Goal: Task Accomplishment & Management: Use online tool/utility

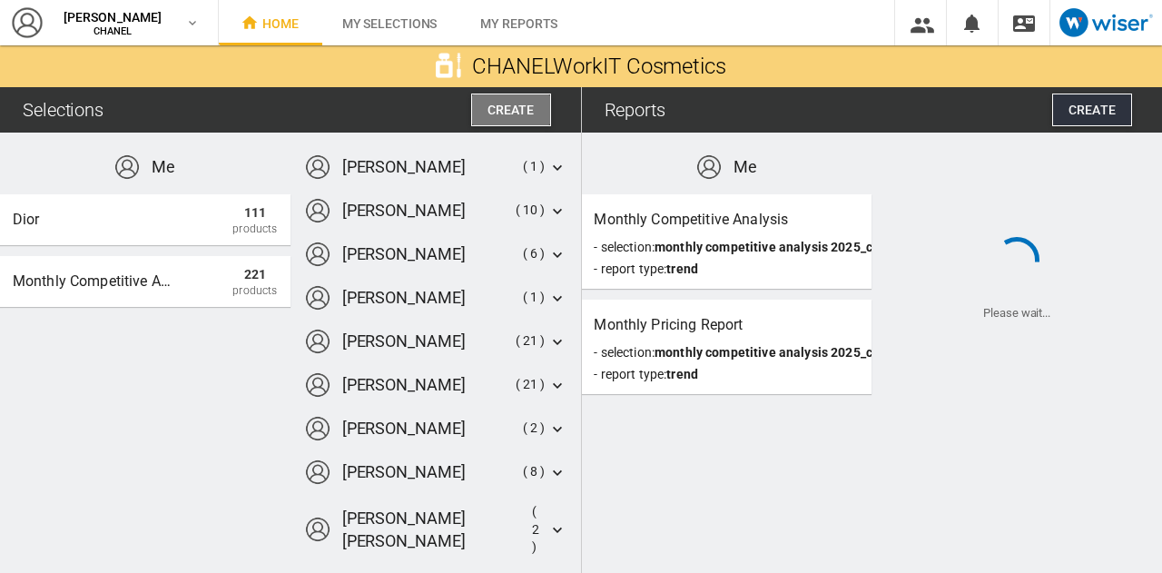
click at [512, 105] on span "Create" at bounding box center [511, 110] width 47 height 15
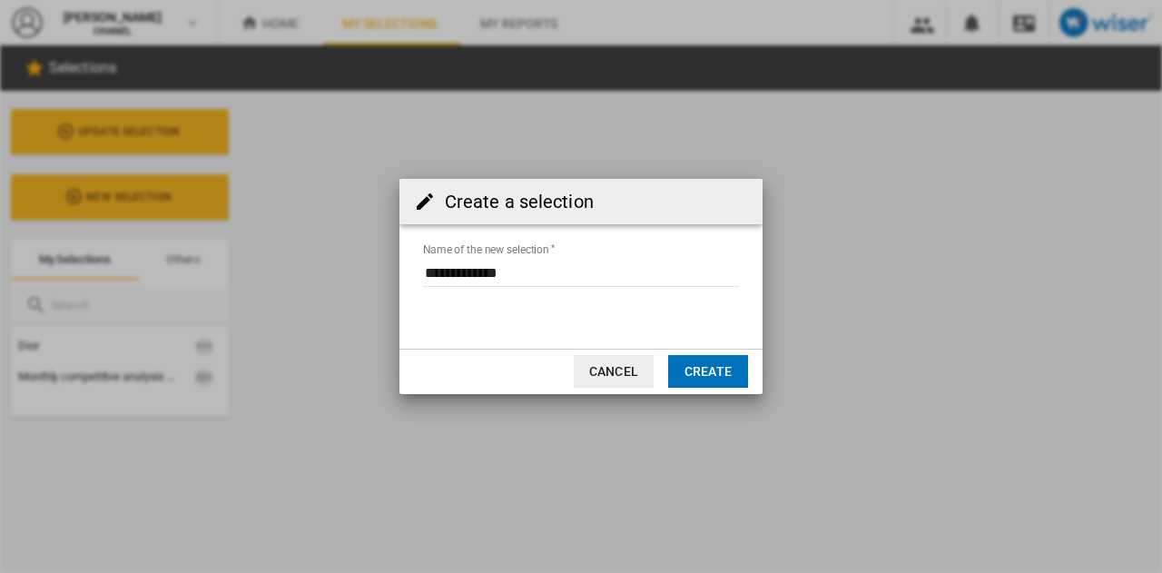
click at [527, 271] on input "Name of the new selection" at bounding box center [581, 273] width 316 height 27
drag, startPoint x: 527, startPoint y: 271, endPoint x: 383, endPoint y: 271, distance: 143.5
click at [383, 271] on div "Create a selection Name of the new selection Cancel Create" at bounding box center [581, 286] width 1162 height 573
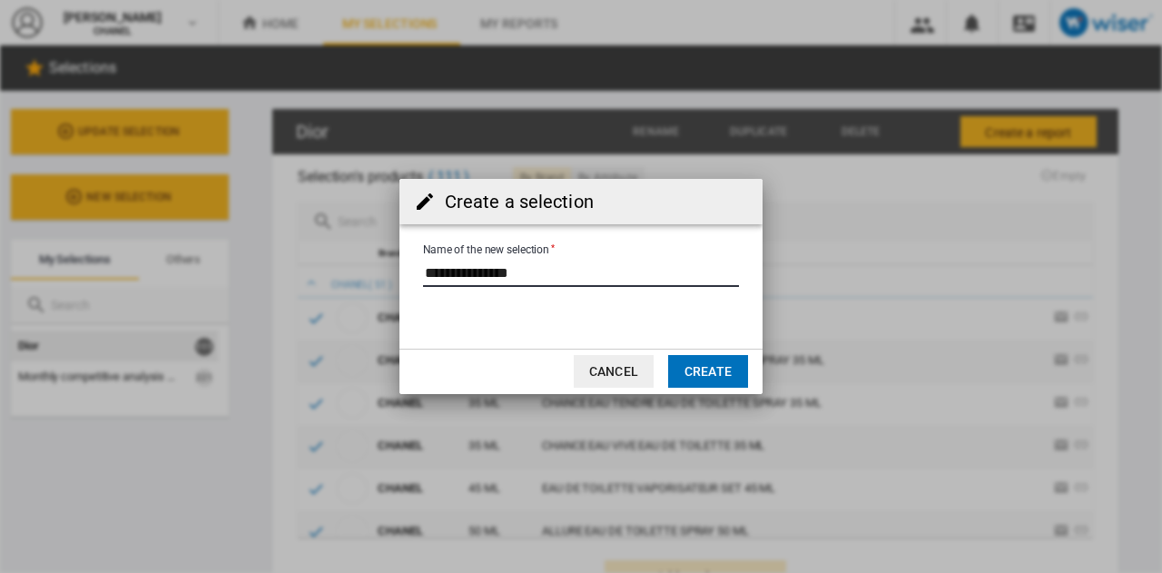
type input "**********"
click at [729, 377] on button "Create" at bounding box center [708, 371] width 80 height 33
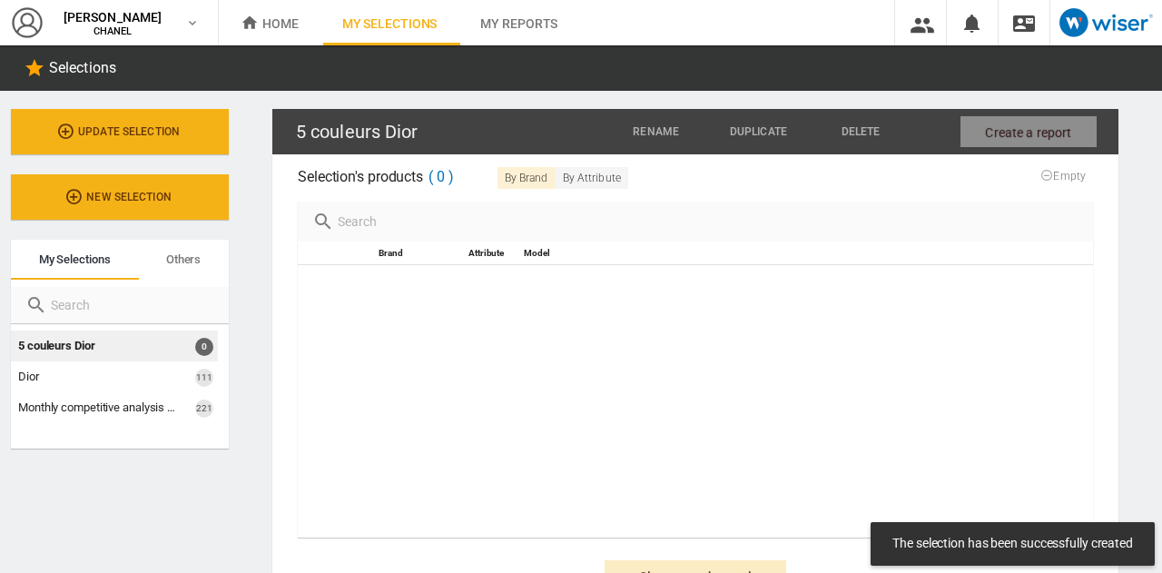
click at [453, 228] on input "text" at bounding box center [706, 221] width 745 height 25
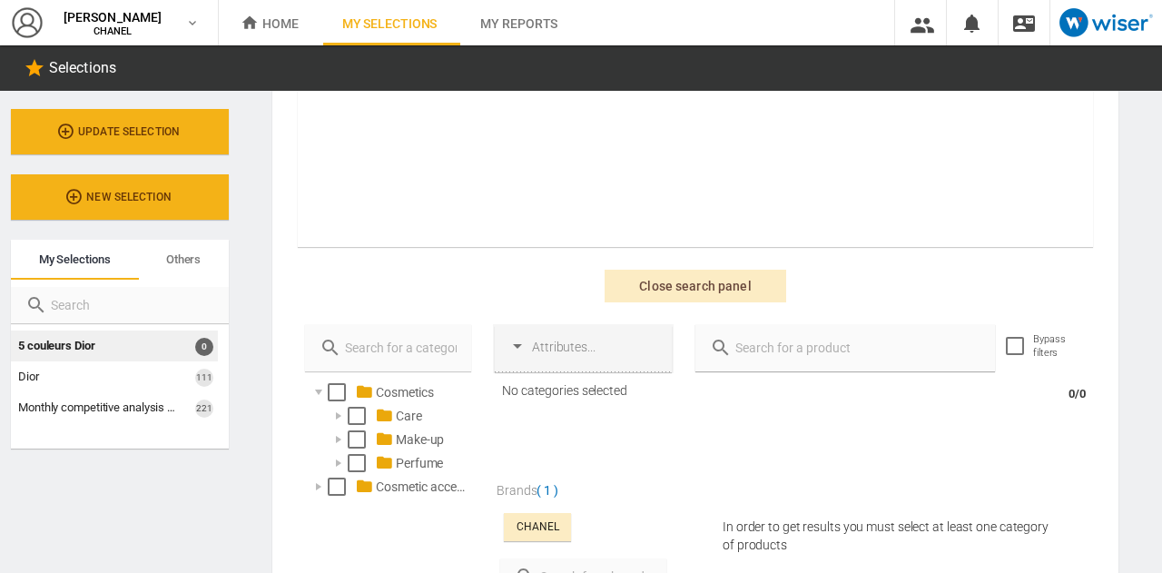
scroll to position [301, 0]
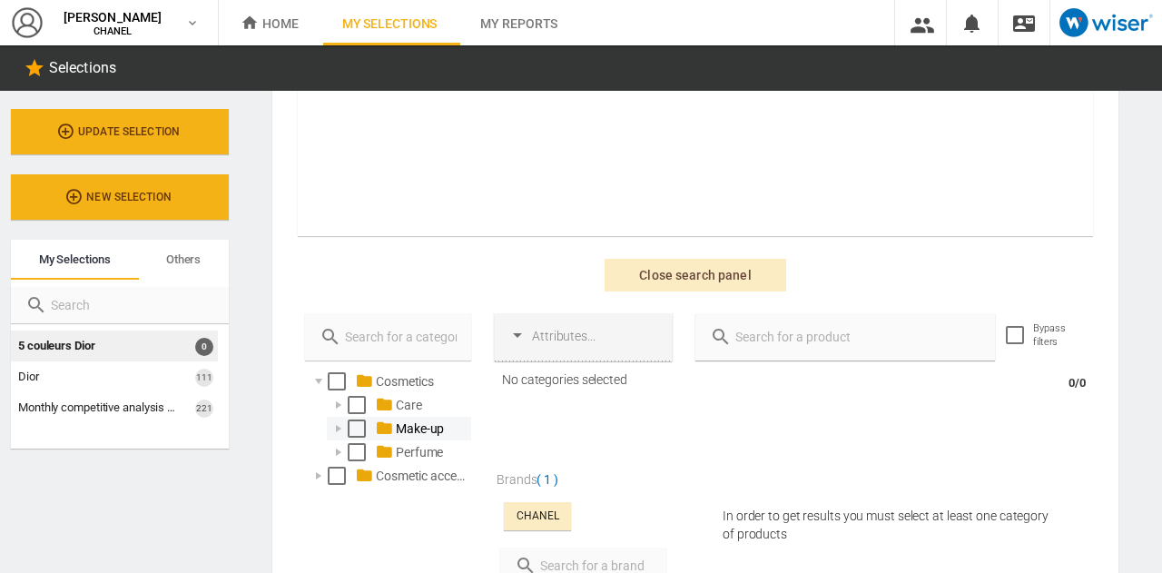
type input "Dior"
click at [340, 429] on div at bounding box center [339, 428] width 18 height 18
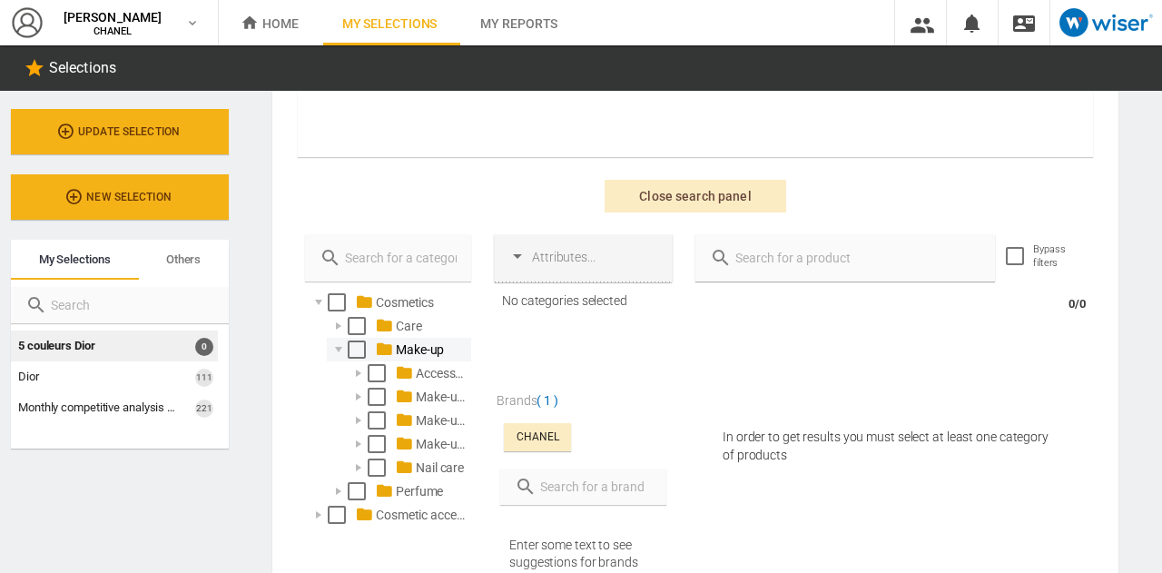
scroll to position [385, 0]
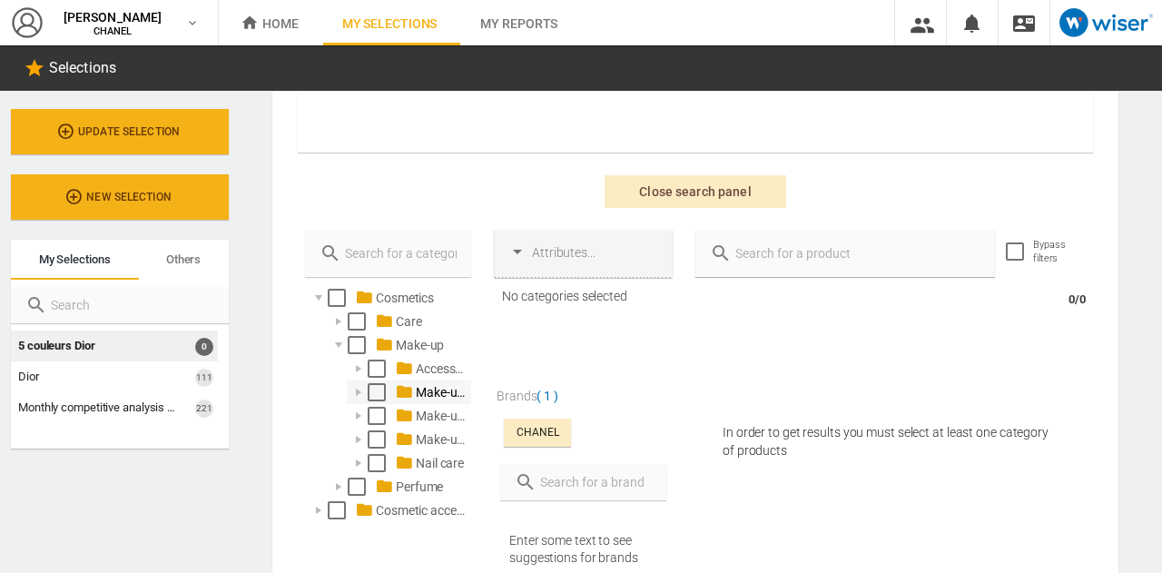
click at [360, 388] on div at bounding box center [359, 392] width 18 height 18
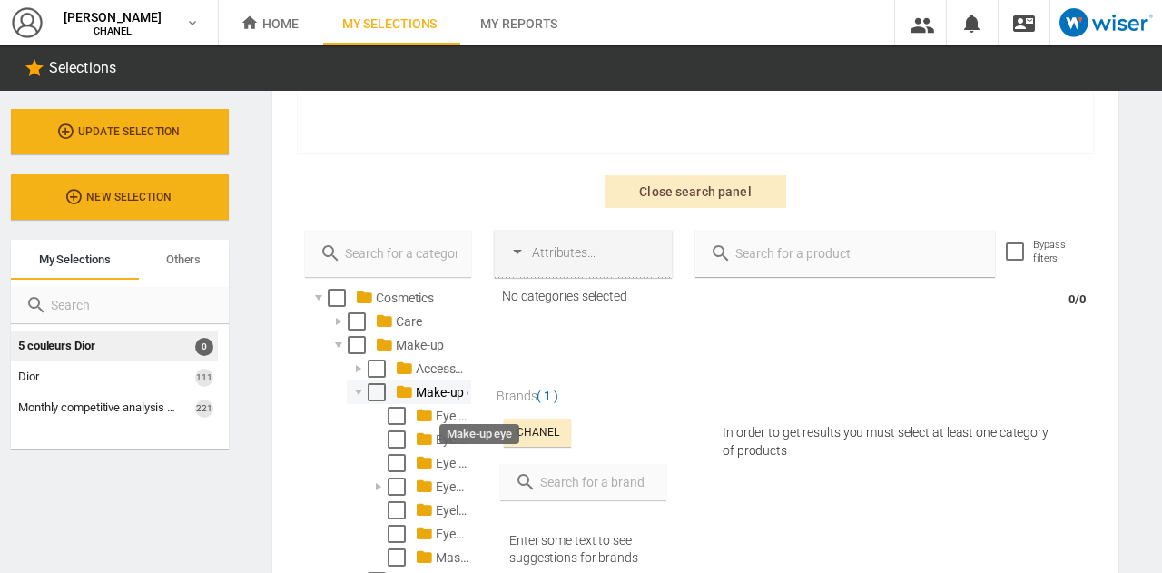
click at [429, 387] on div "Make-up eye" at bounding box center [440, 392] width 55 height 18
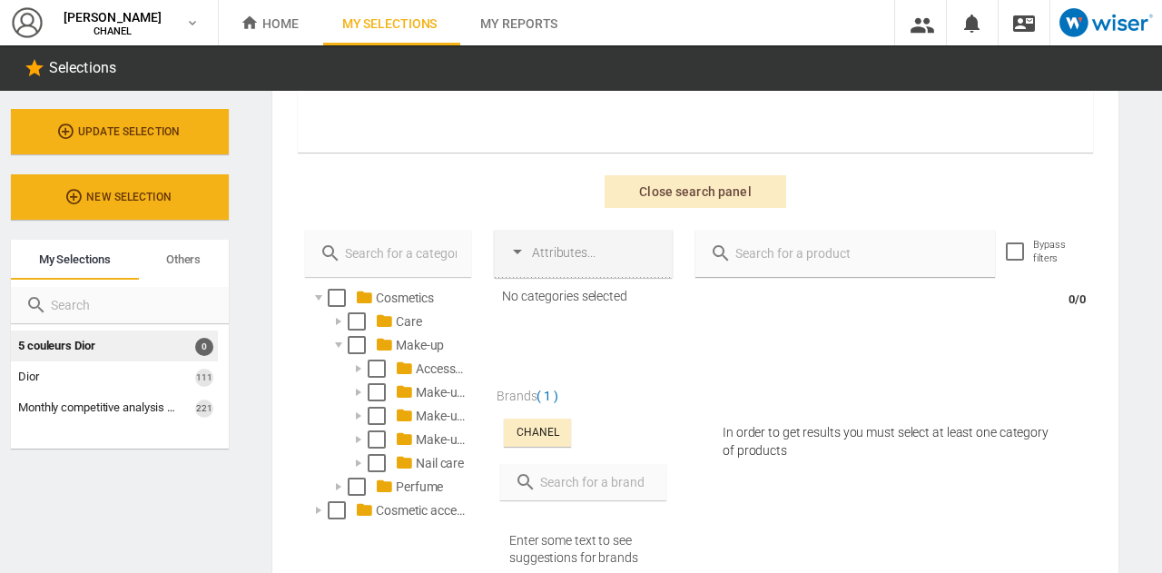
click at [550, 486] on input "text" at bounding box center [594, 481] width 115 height 25
type input "Dior"
click at [508, 542] on div at bounding box center [509, 542] width 18 height 18
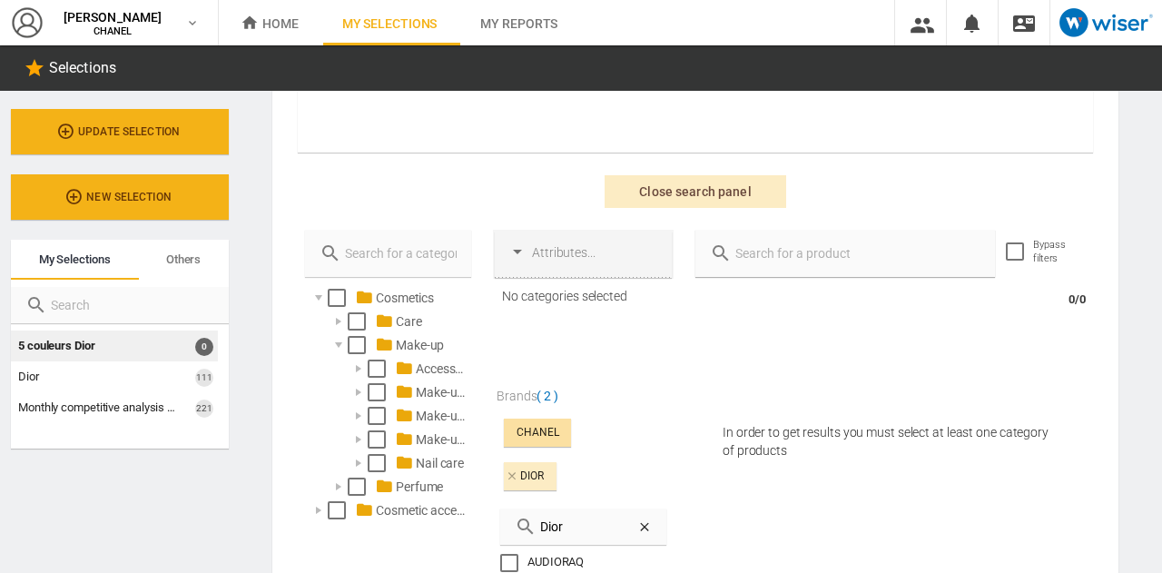
click at [510, 428] on div "CHANEL" at bounding box center [537, 433] width 67 height 28
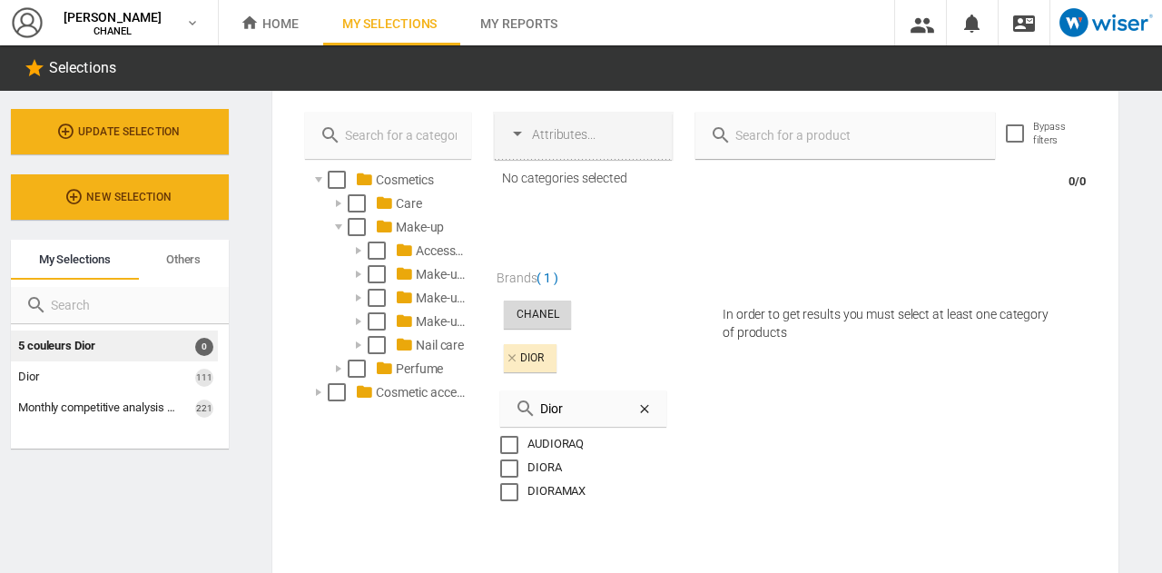
scroll to position [417, 0]
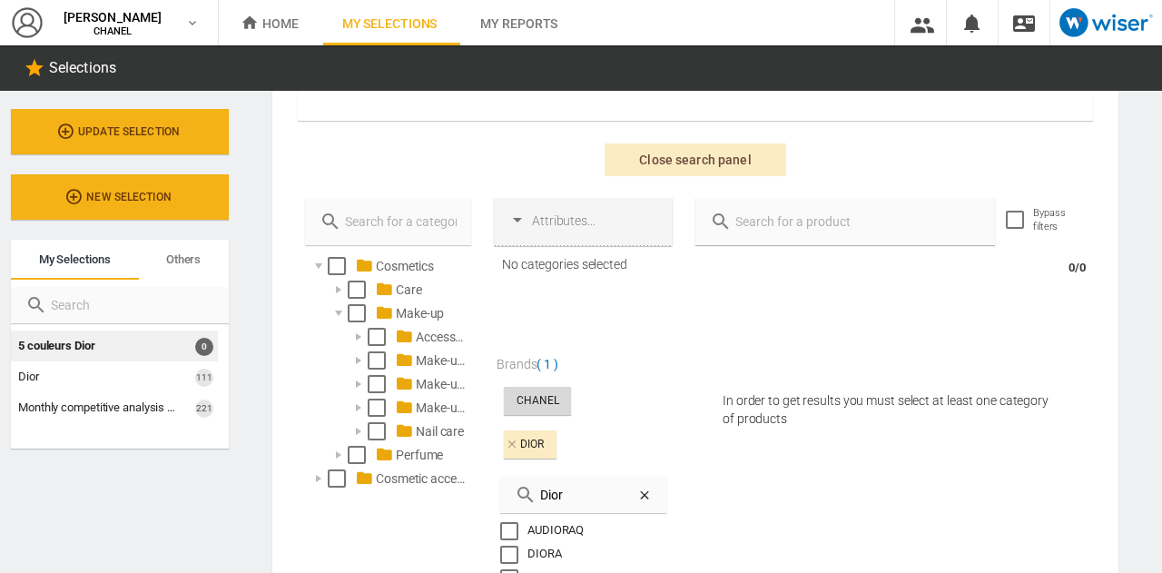
click at [834, 204] on div at bounding box center [846, 221] width 300 height 47
click at [834, 215] on input "text" at bounding box center [856, 221] width 249 height 25
type input "ombres"
click at [834, 215] on input "ombres" at bounding box center [849, 221] width 234 height 25
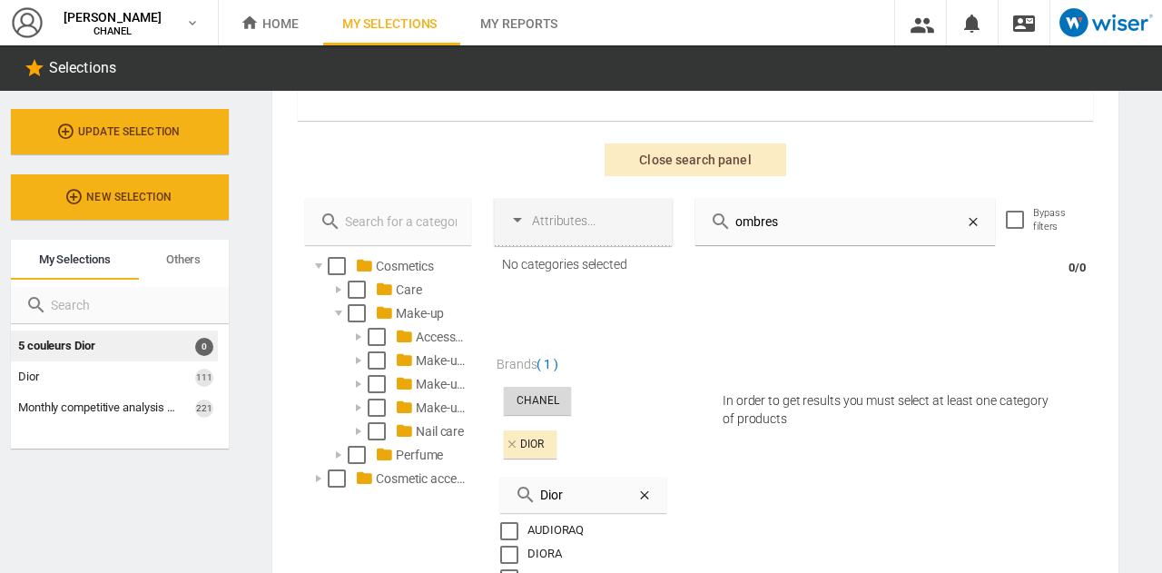
click at [834, 215] on input "ombres" at bounding box center [849, 221] width 234 height 25
click at [421, 360] on div "Make-up eye" at bounding box center [440, 360] width 55 height 18
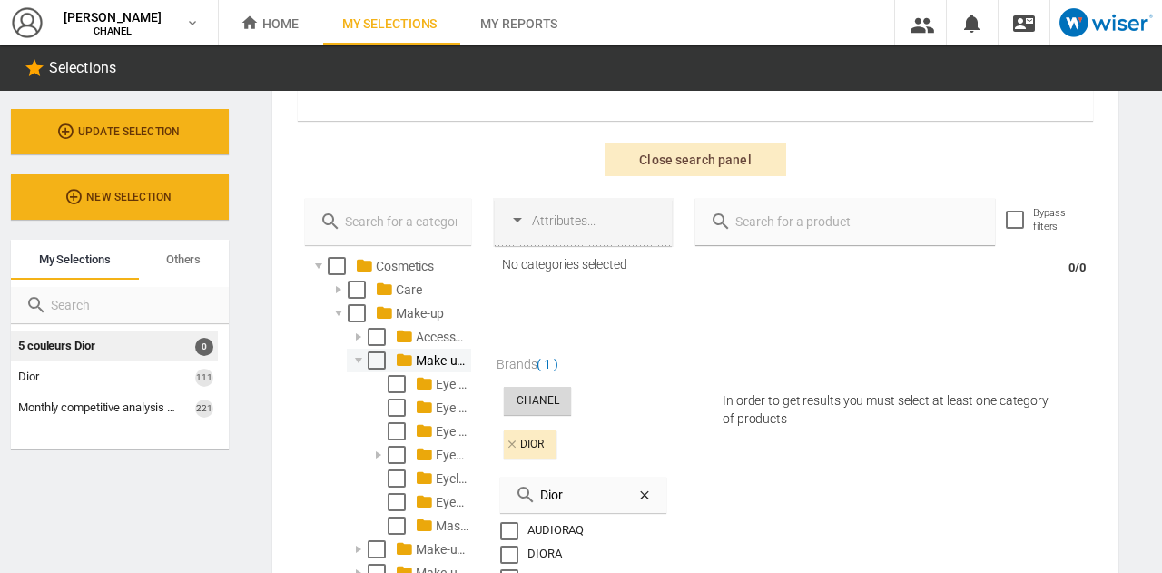
click at [374, 360] on div "Select" at bounding box center [377, 360] width 18 height 18
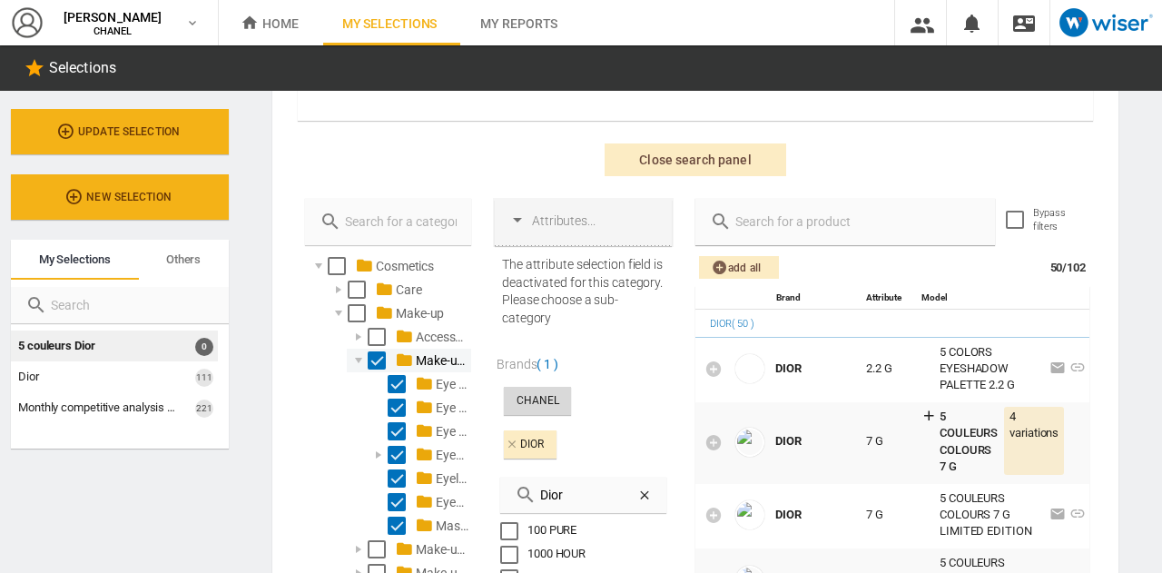
click at [378, 359] on div "Select" at bounding box center [377, 360] width 18 height 18
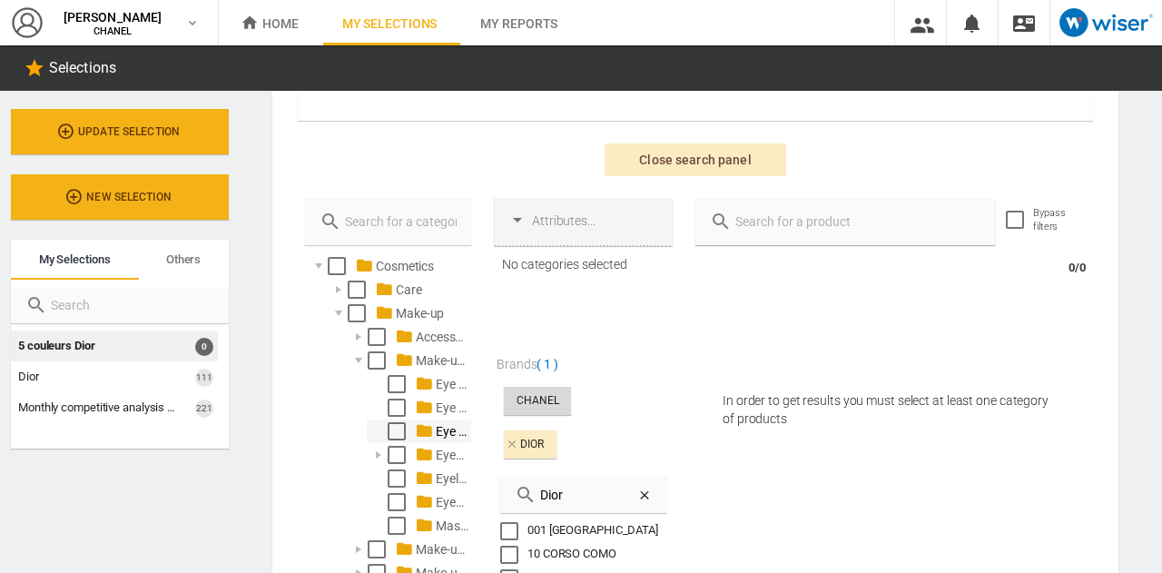
click at [385, 426] on div at bounding box center [379, 431] width 18 height 18
click at [396, 429] on div "Select" at bounding box center [397, 431] width 18 height 18
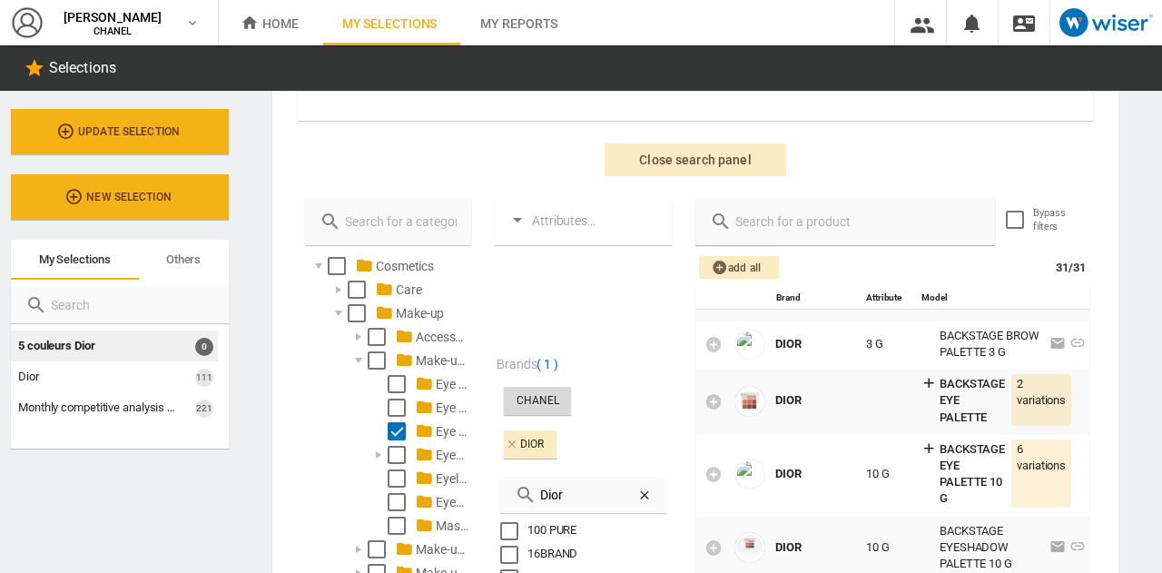
scroll to position [759, 0]
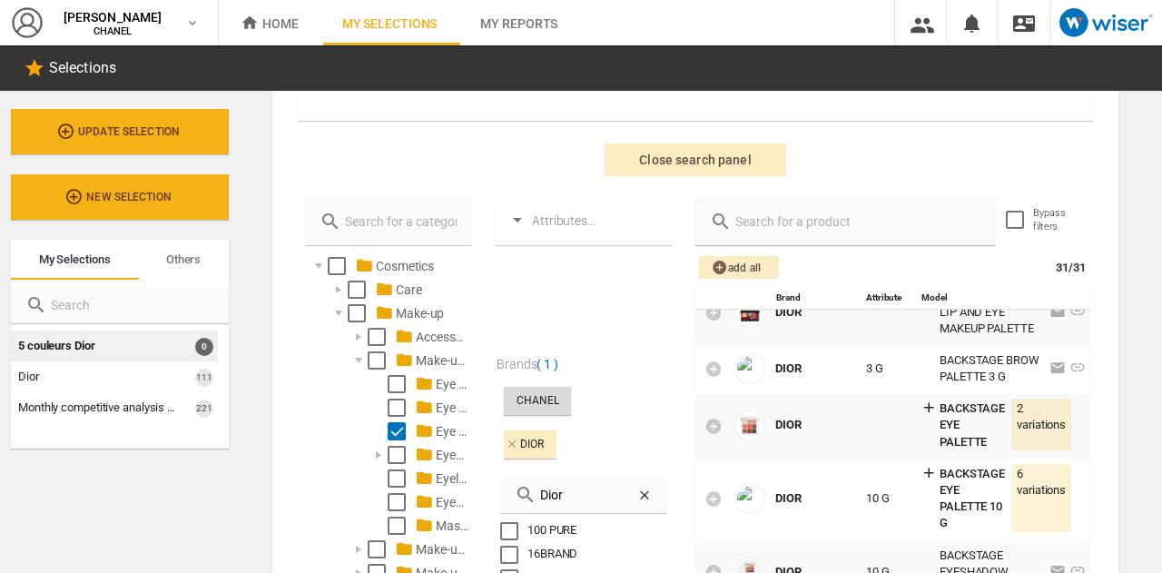
click at [817, 231] on input "text" at bounding box center [856, 221] width 249 height 25
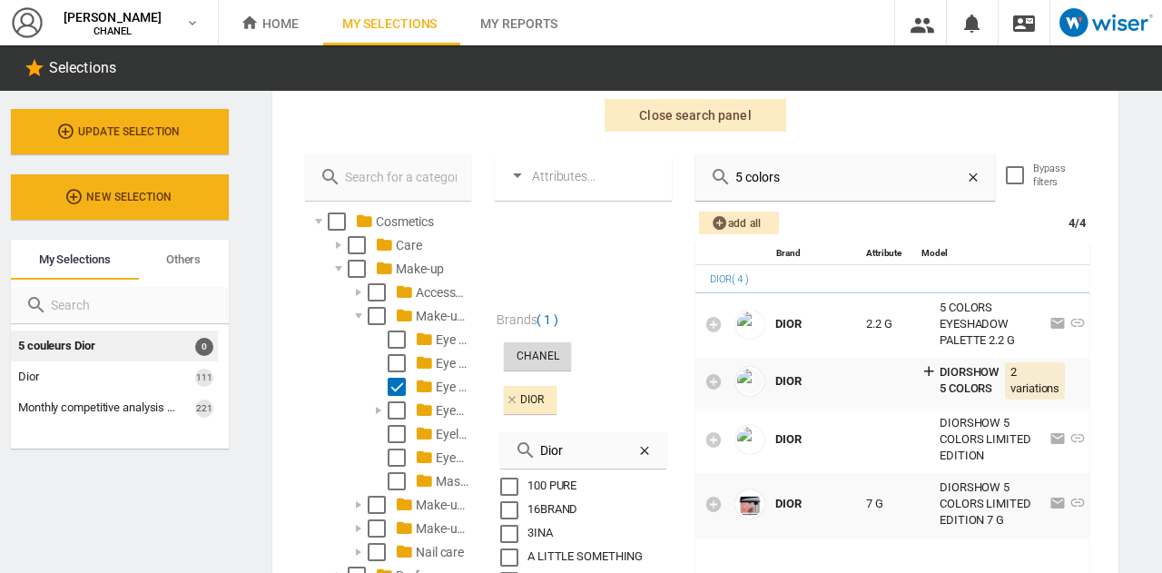
scroll to position [458, 0]
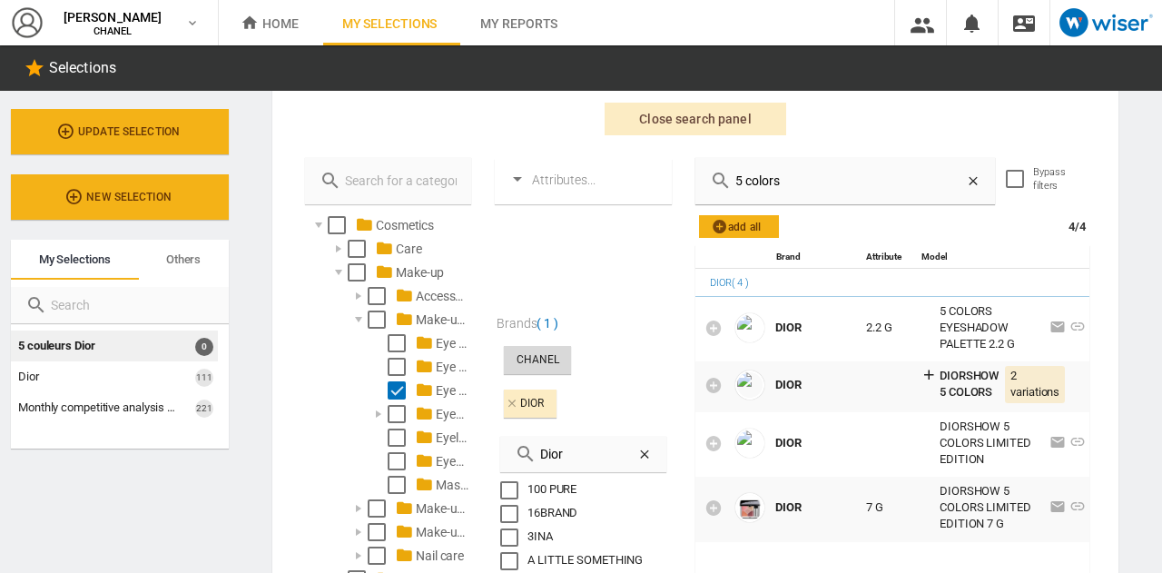
type input "5 colors"
click at [736, 230] on span "Add all" at bounding box center [739, 226] width 58 height 23
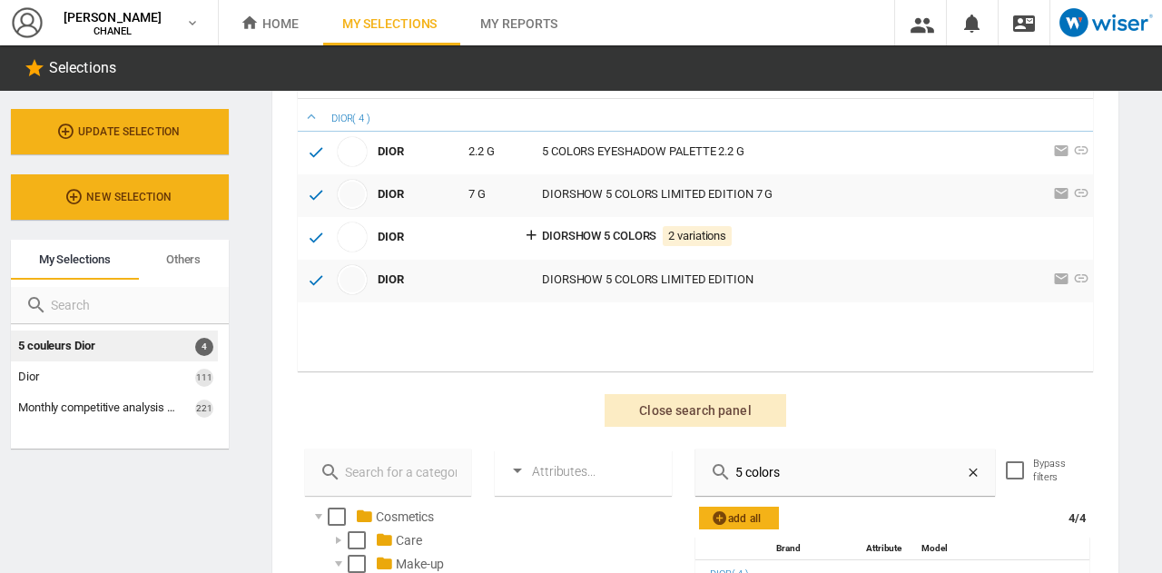
scroll to position [0, 0]
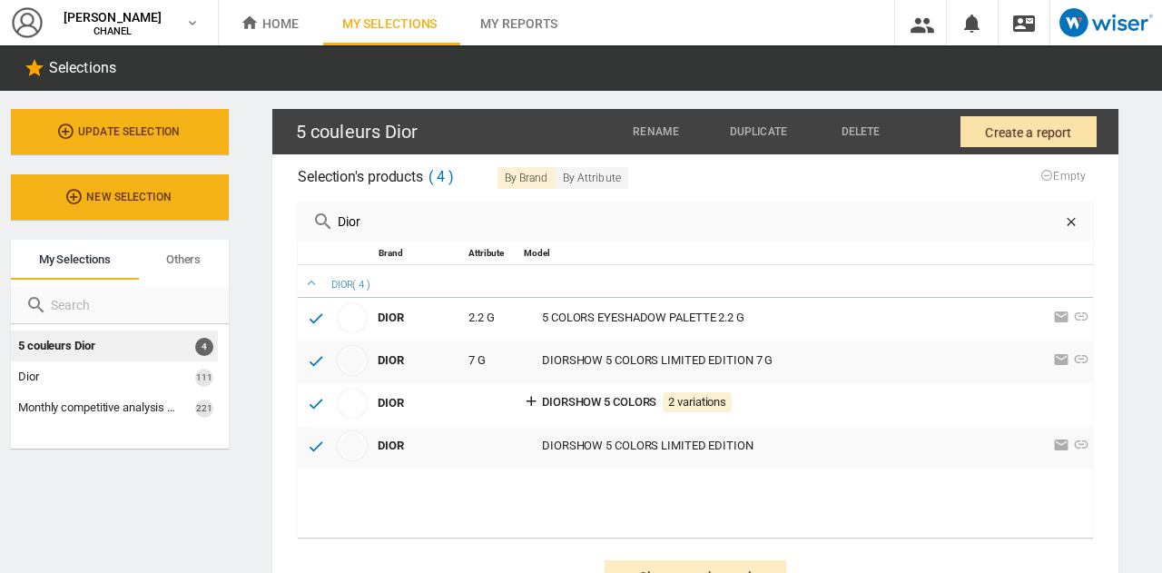
click at [970, 129] on button "Create a report" at bounding box center [1029, 131] width 136 height 31
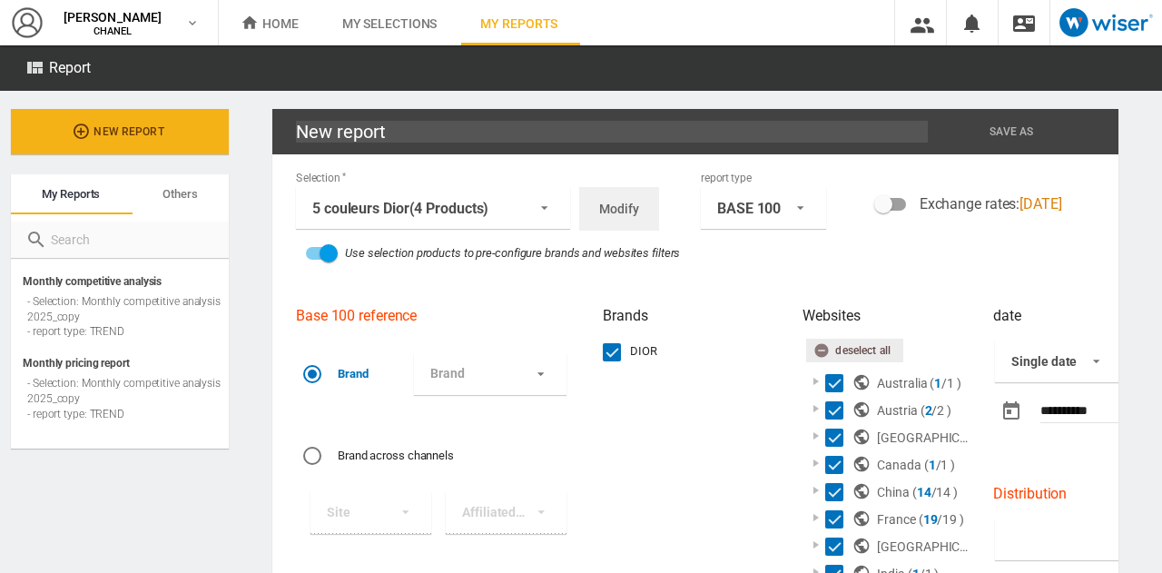
click at [819, 348] on ng-md-icon "button" at bounding box center [825, 353] width 22 height 22
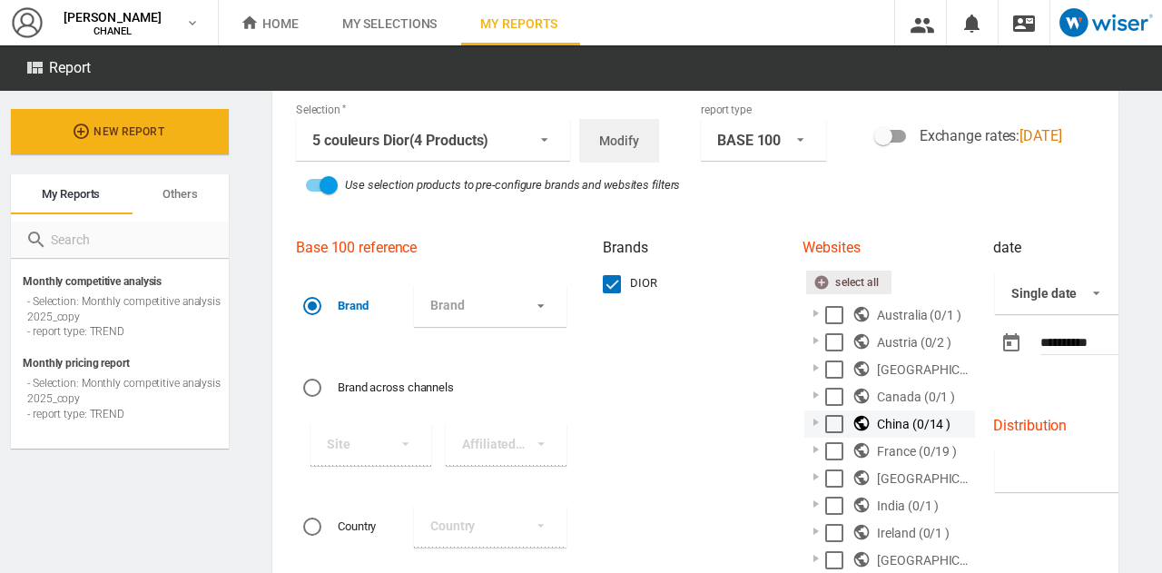
scroll to position [69, 0]
click at [828, 449] on div "Select" at bounding box center [834, 450] width 18 height 18
click at [814, 452] on div at bounding box center [816, 448] width 18 height 18
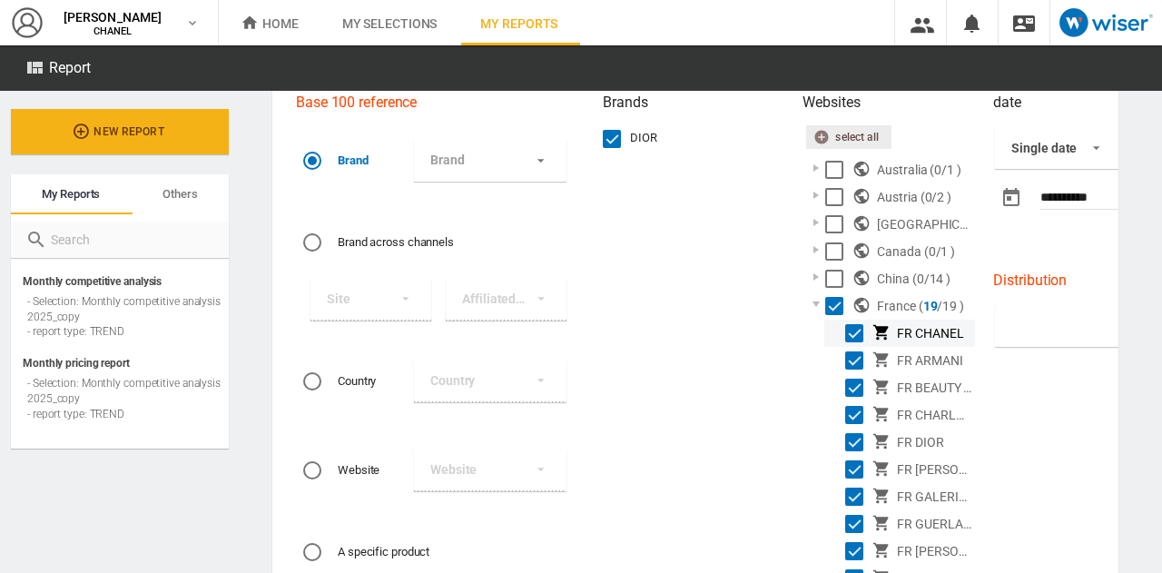
scroll to position [214, 0]
click at [848, 388] on div "Select" at bounding box center [854, 387] width 18 height 18
click at [521, 178] on md-select "Brand DIOR" at bounding box center [490, 160] width 153 height 42
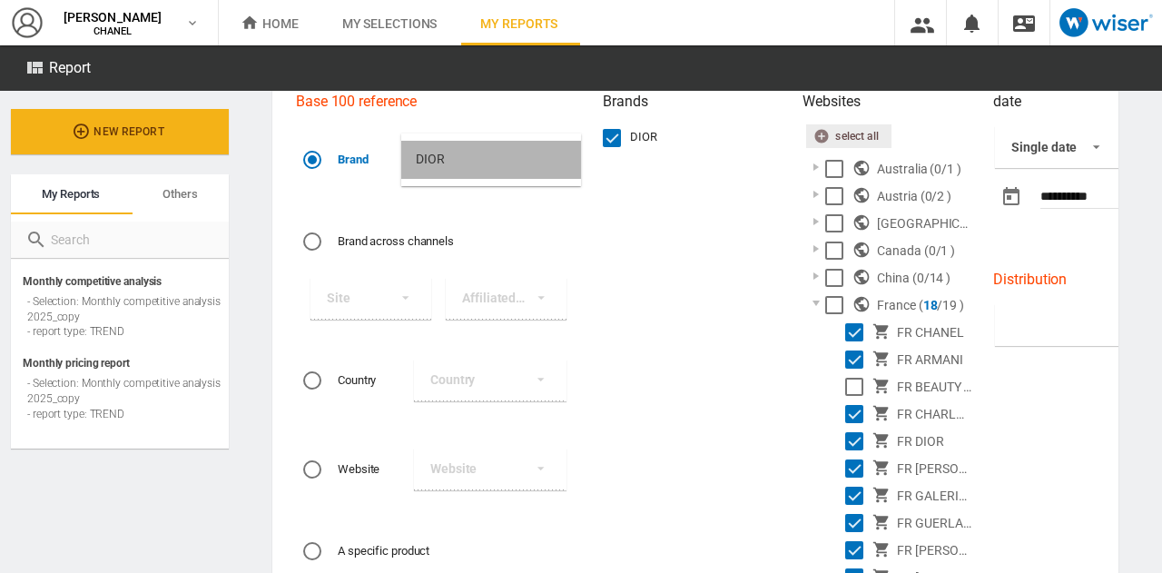
click at [501, 164] on md-option "DIOR" at bounding box center [491, 160] width 180 height 38
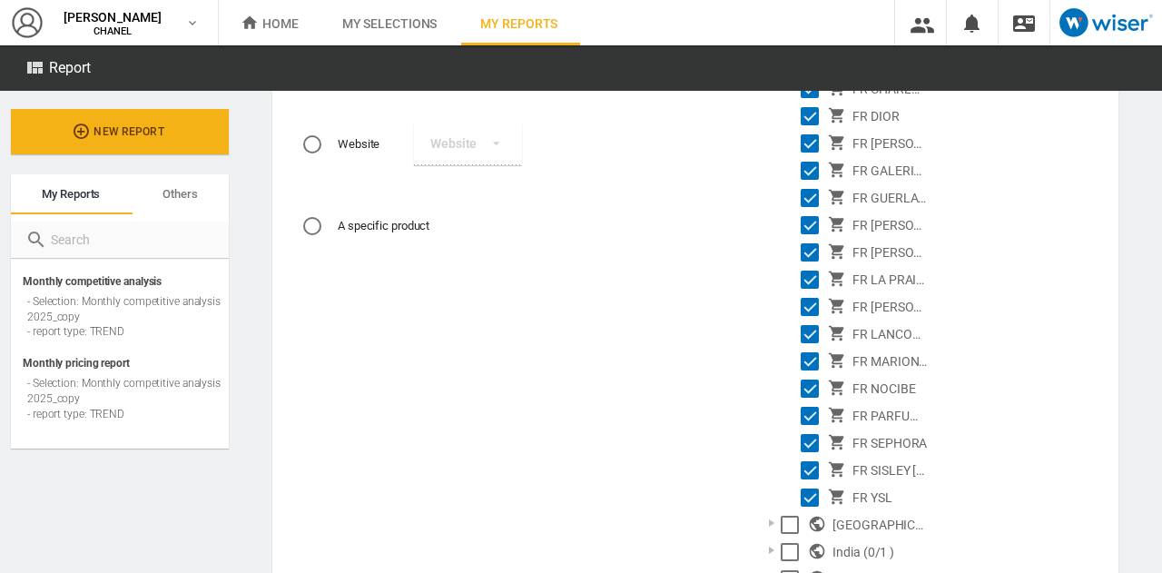
scroll to position [571, 0]
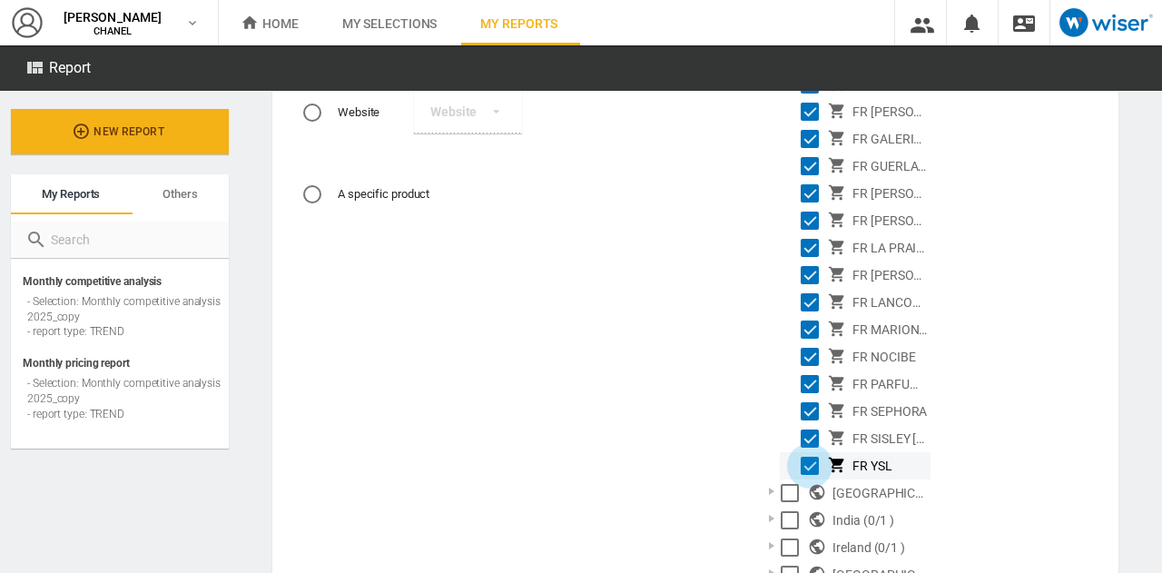
click at [814, 459] on div "Select" at bounding box center [810, 466] width 18 height 18
click at [812, 444] on div "Select" at bounding box center [810, 438] width 18 height 18
click at [806, 417] on div "Select" at bounding box center [810, 411] width 18 height 18
click at [803, 390] on div "Select" at bounding box center [810, 384] width 18 height 18
click at [805, 366] on md-checkbox "Select" at bounding box center [814, 357] width 27 height 22
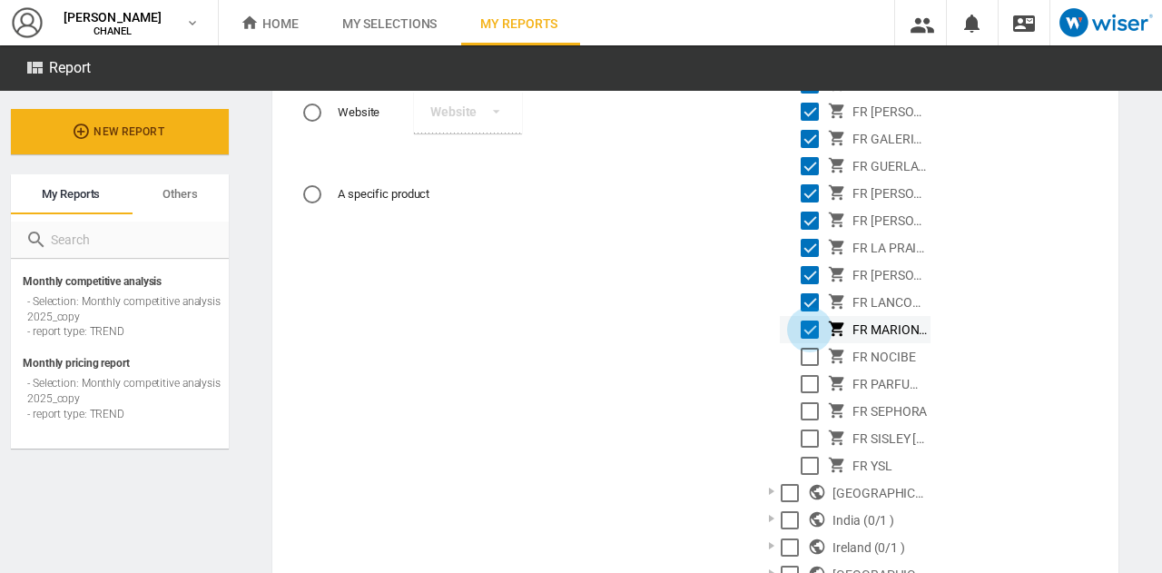
click at [801, 321] on div "Select" at bounding box center [810, 330] width 18 height 18
click at [804, 299] on div "Select" at bounding box center [810, 302] width 18 height 18
click at [804, 284] on md-checkbox "Select" at bounding box center [814, 275] width 27 height 22
click at [804, 253] on div "Select" at bounding box center [810, 248] width 18 height 18
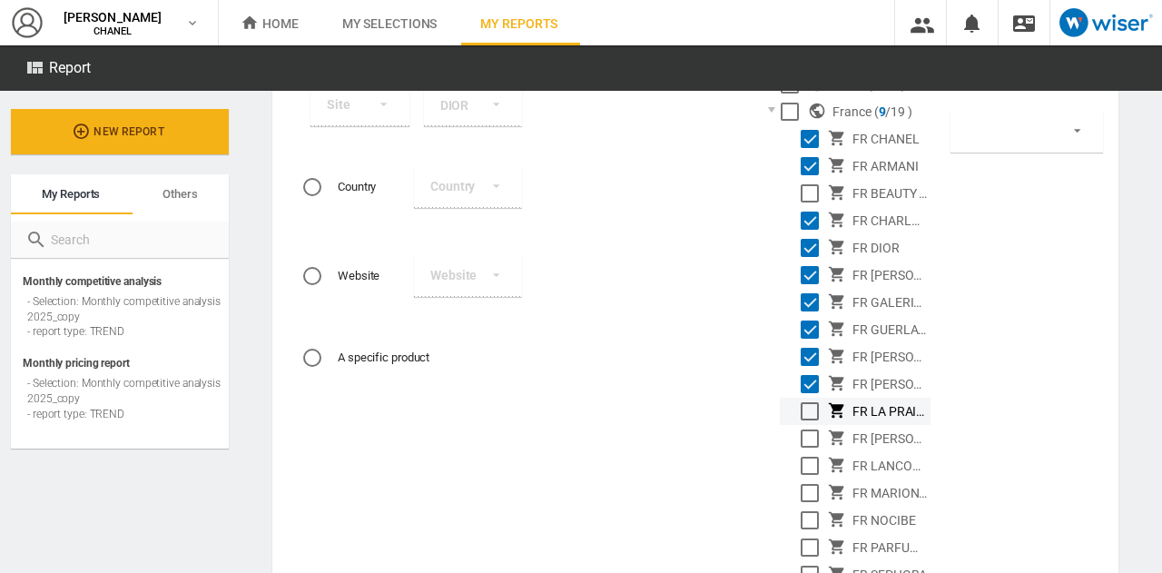
scroll to position [407, 0]
click at [804, 222] on div "Select" at bounding box center [810, 221] width 18 height 18
click at [811, 283] on div "Select" at bounding box center [810, 276] width 18 height 18
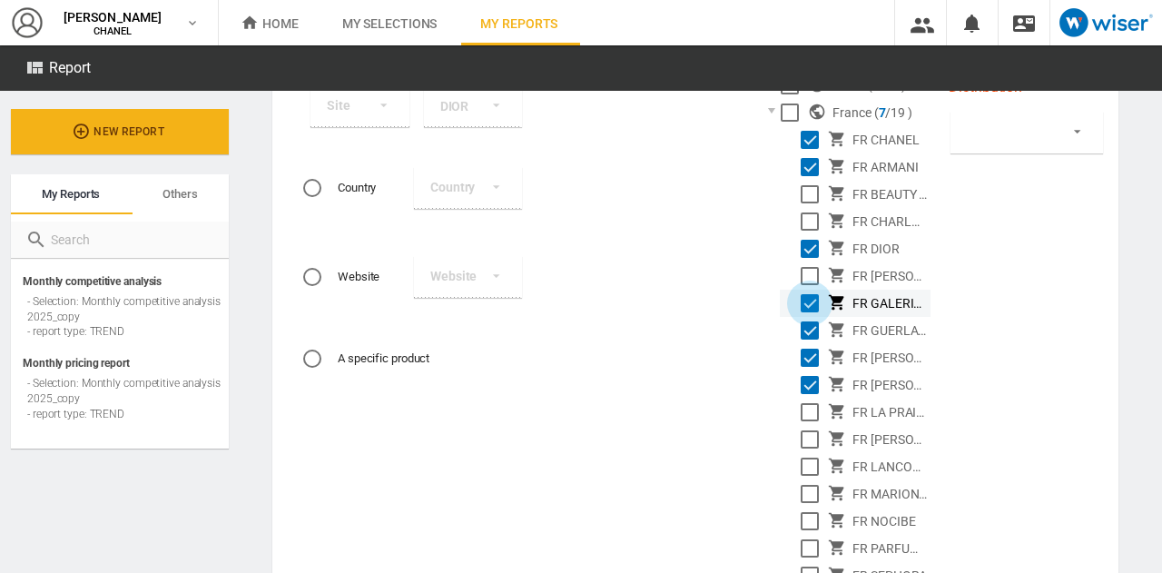
click at [812, 306] on div "Select" at bounding box center [810, 303] width 18 height 18
click at [812, 321] on div "Select" at bounding box center [810, 330] width 18 height 18
click at [804, 365] on div "Select" at bounding box center [810, 358] width 18 height 18
click at [812, 382] on div "Select" at bounding box center [810, 385] width 18 height 18
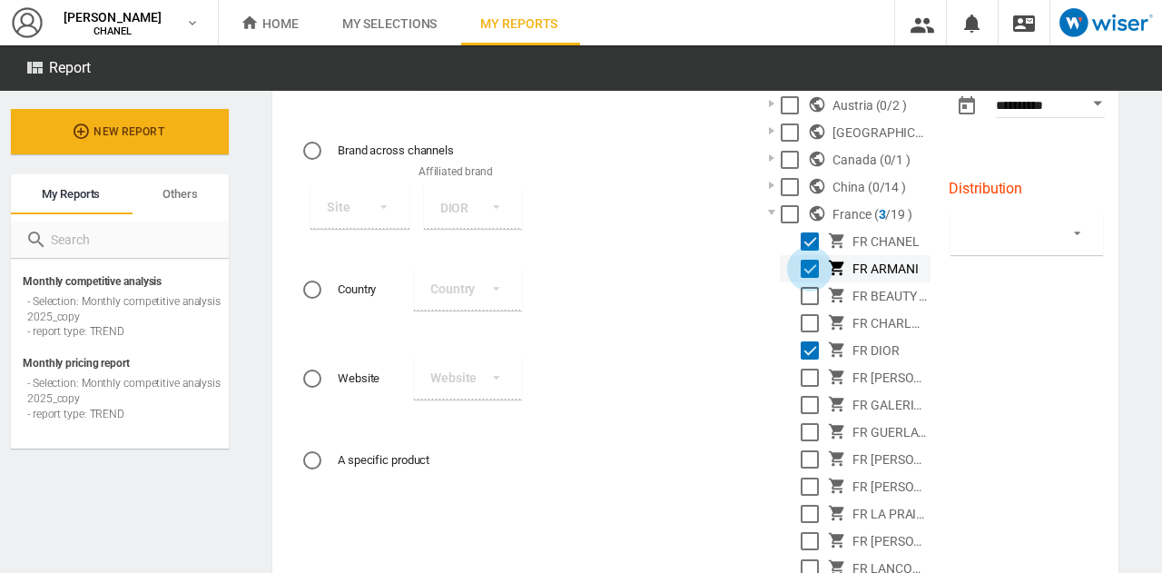
click at [812, 269] on div "Select" at bounding box center [810, 269] width 18 height 18
click at [806, 245] on div "Select" at bounding box center [810, 241] width 18 height 18
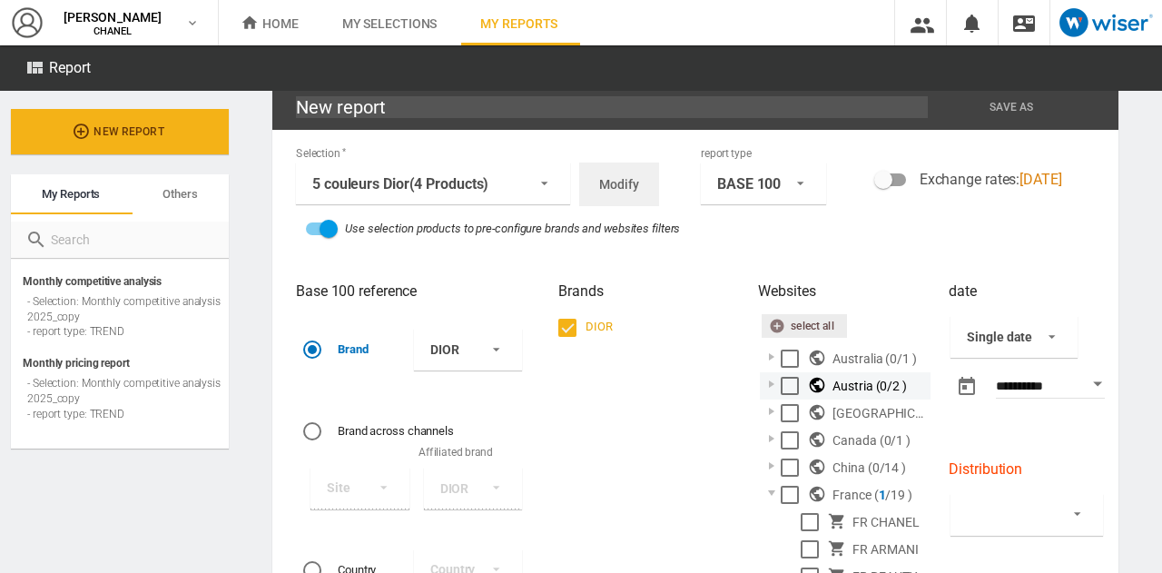
scroll to position [18, 0]
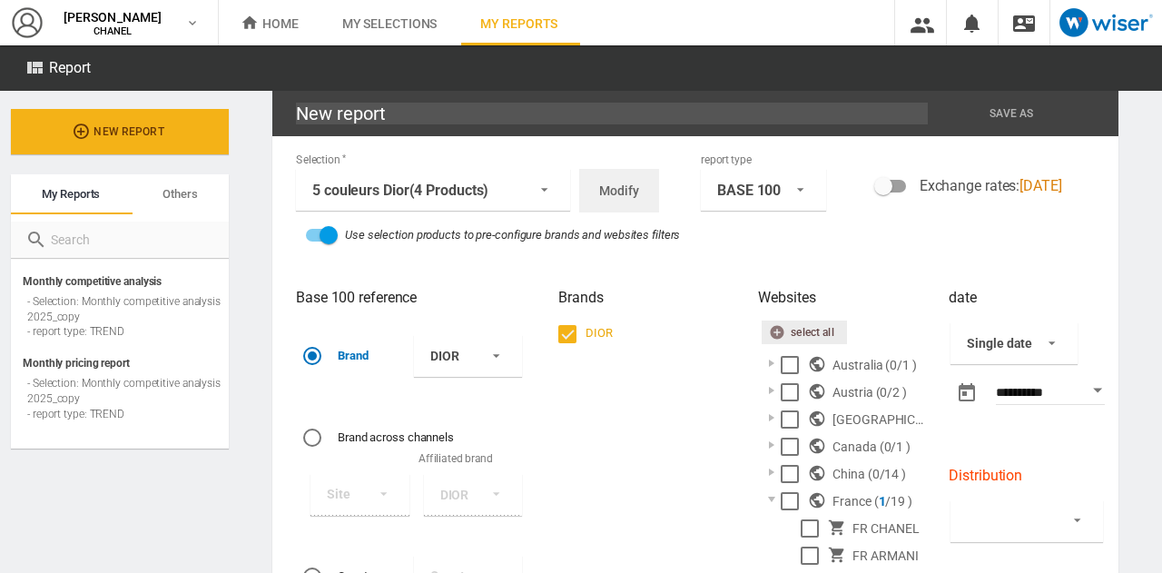
click at [1033, 529] on md-select "By brand By country By website By product By country / by brand By website / by…" at bounding box center [1027, 521] width 153 height 42
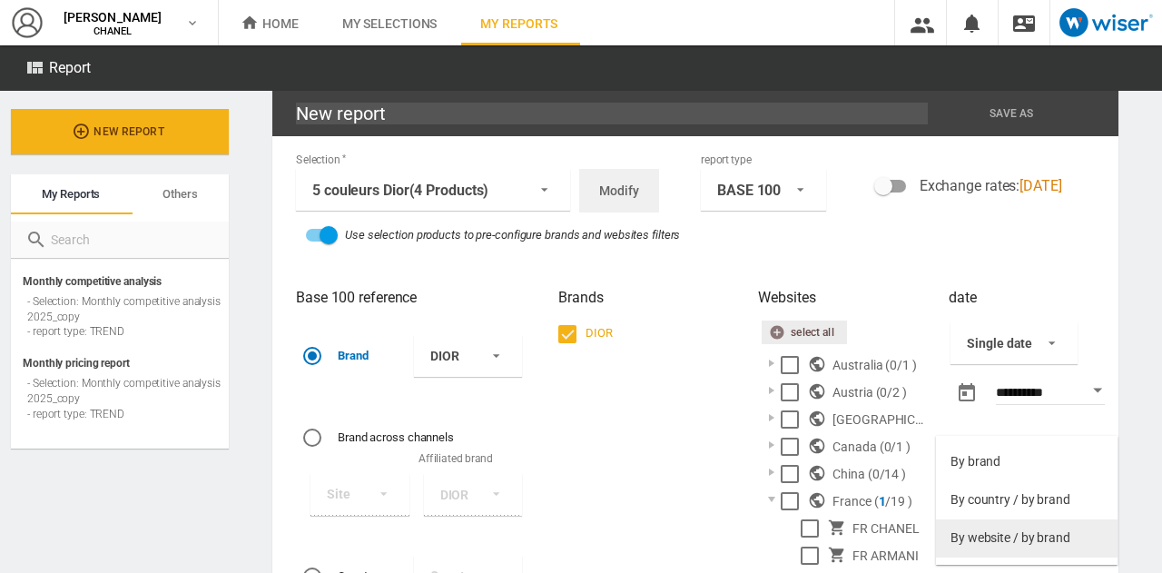
click at [1026, 533] on div "By website / by brand" at bounding box center [1011, 538] width 120 height 18
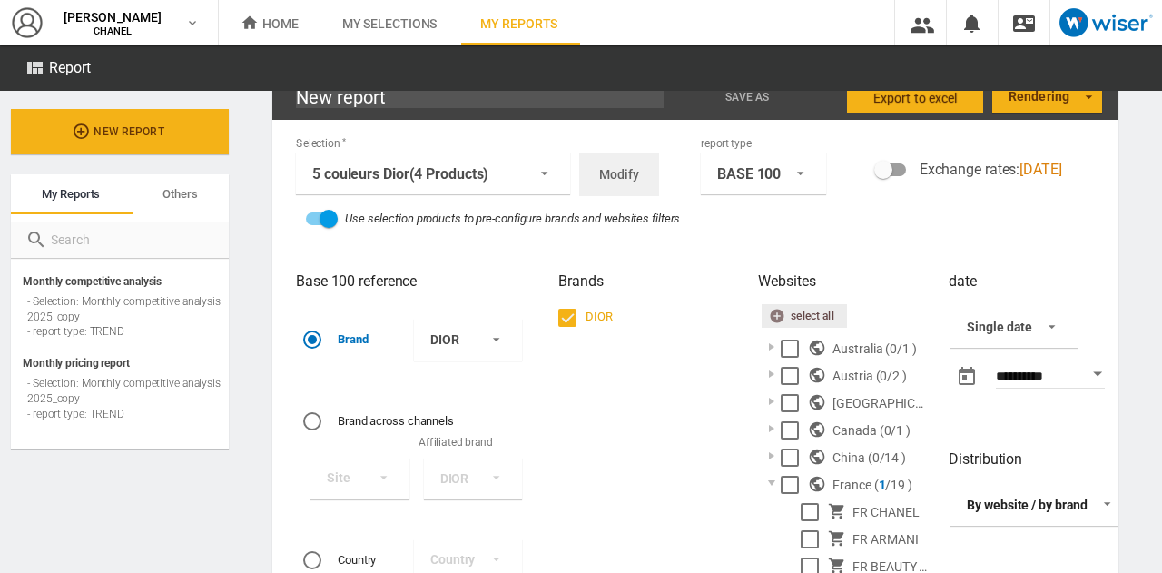
scroll to position [0, 0]
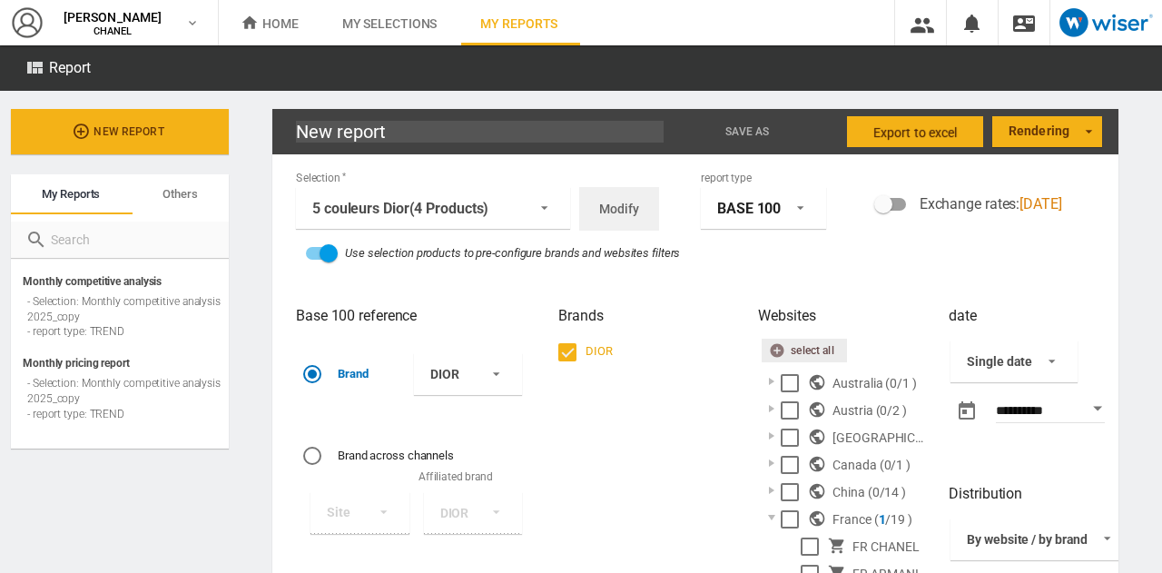
click at [747, 190] on md-select-value "BASE 100" at bounding box center [763, 208] width 125 height 42
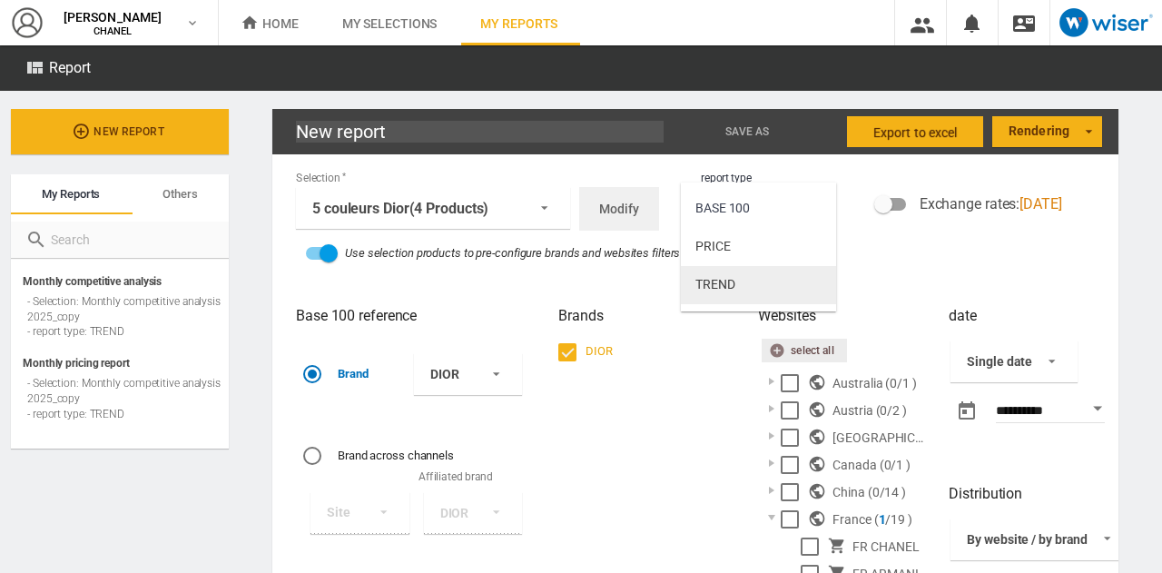
click at [737, 300] on md-option "TREND" at bounding box center [758, 285] width 155 height 38
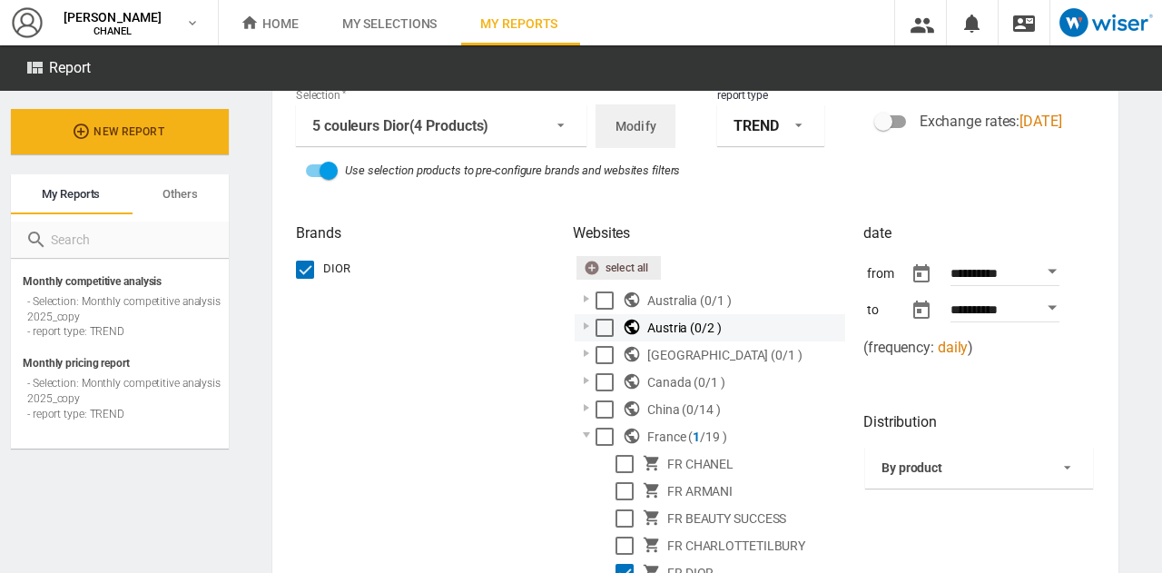
scroll to position [82, 0]
click at [945, 467] on span "By product" at bounding box center [965, 469] width 166 height 18
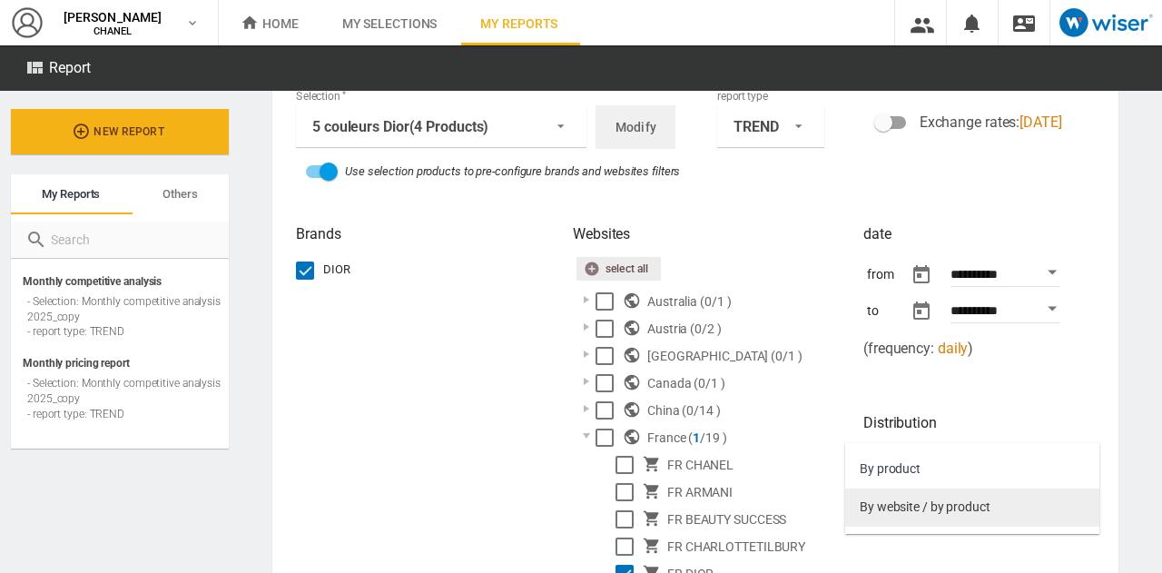
click at [937, 510] on div "By website / by product" at bounding box center [925, 507] width 131 height 18
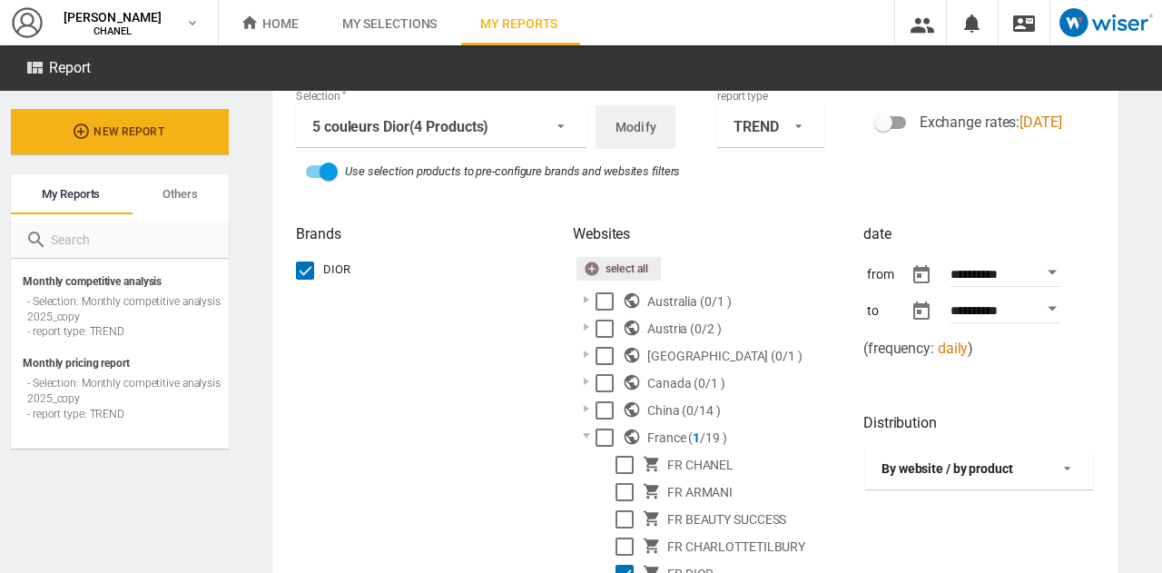
scroll to position [15, 0]
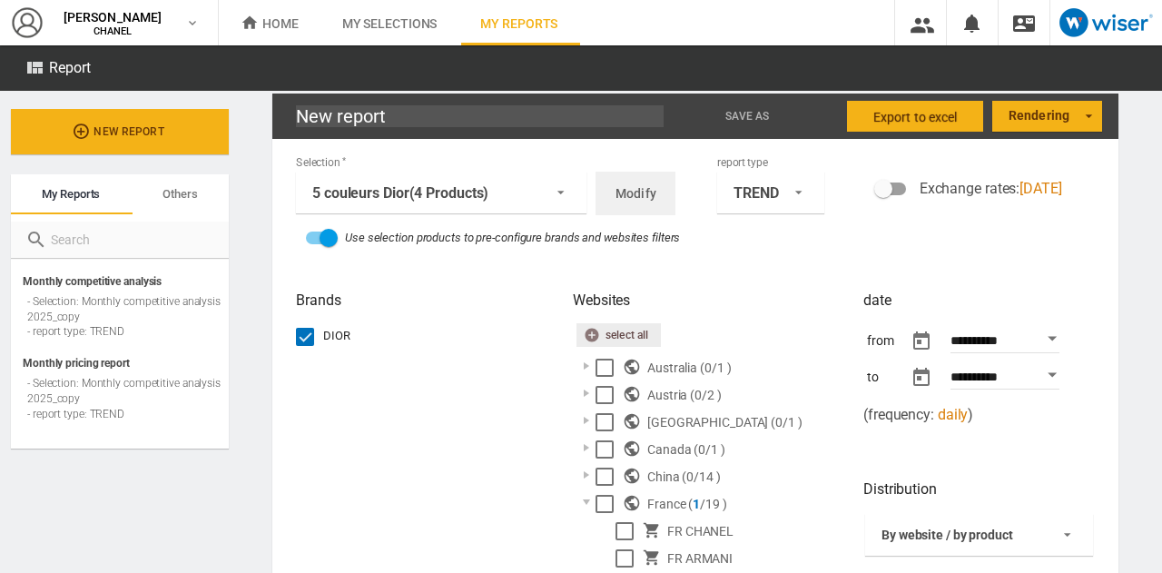
click at [1048, 336] on div "Open calendar" at bounding box center [1052, 338] width 9 height 5
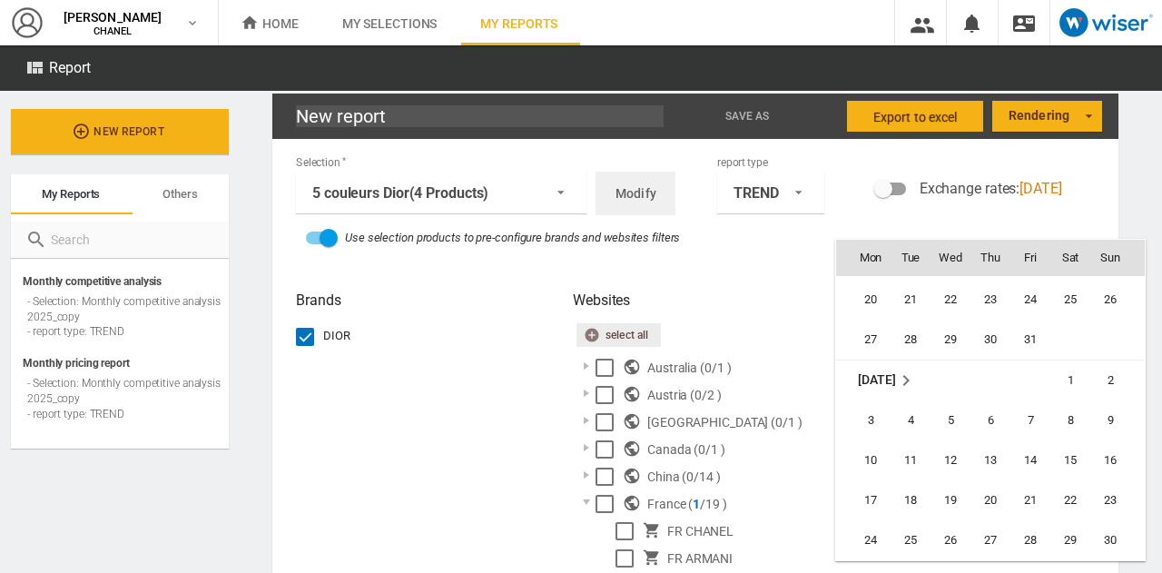
scroll to position [409934, 0]
click at [1076, 380] on span "1" at bounding box center [1070, 381] width 36 height 36
type input "**********"
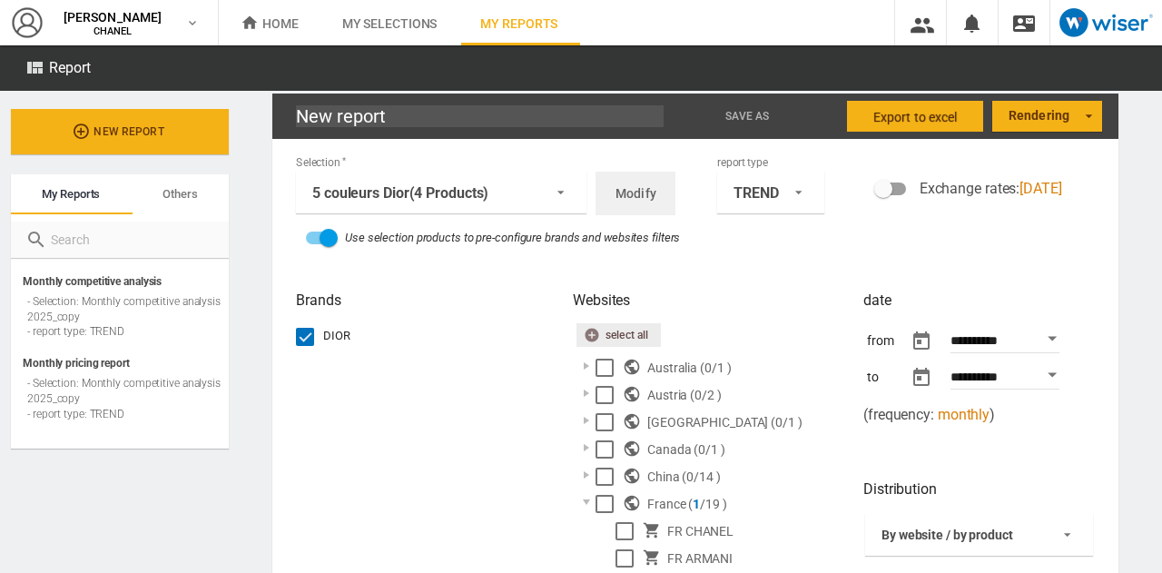
click at [1048, 375] on div "Open calendar" at bounding box center [1052, 374] width 9 height 5
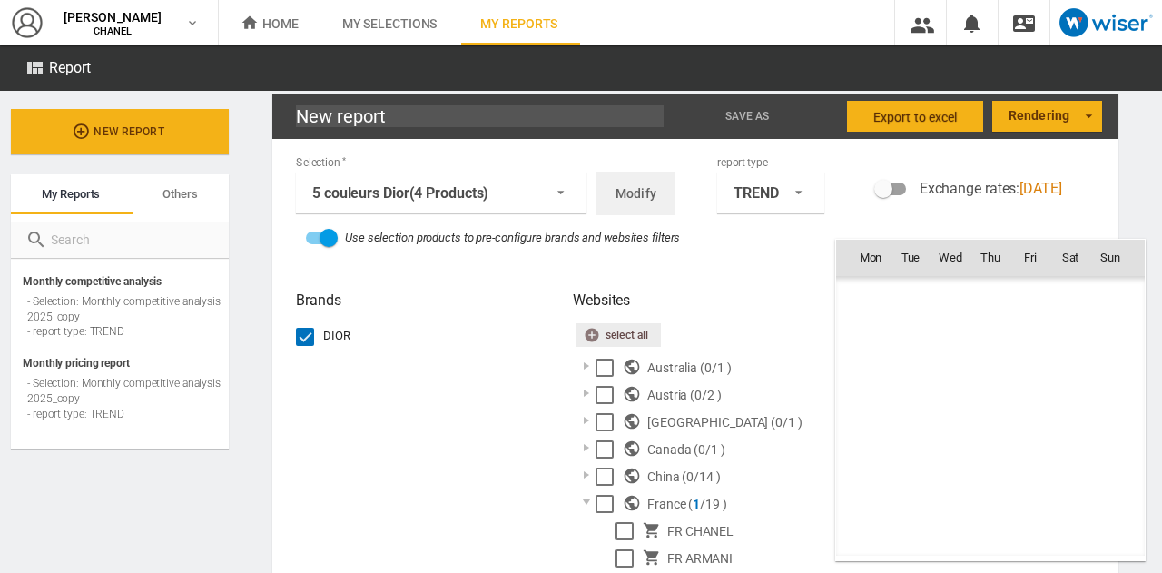
scroll to position [10587, 0]
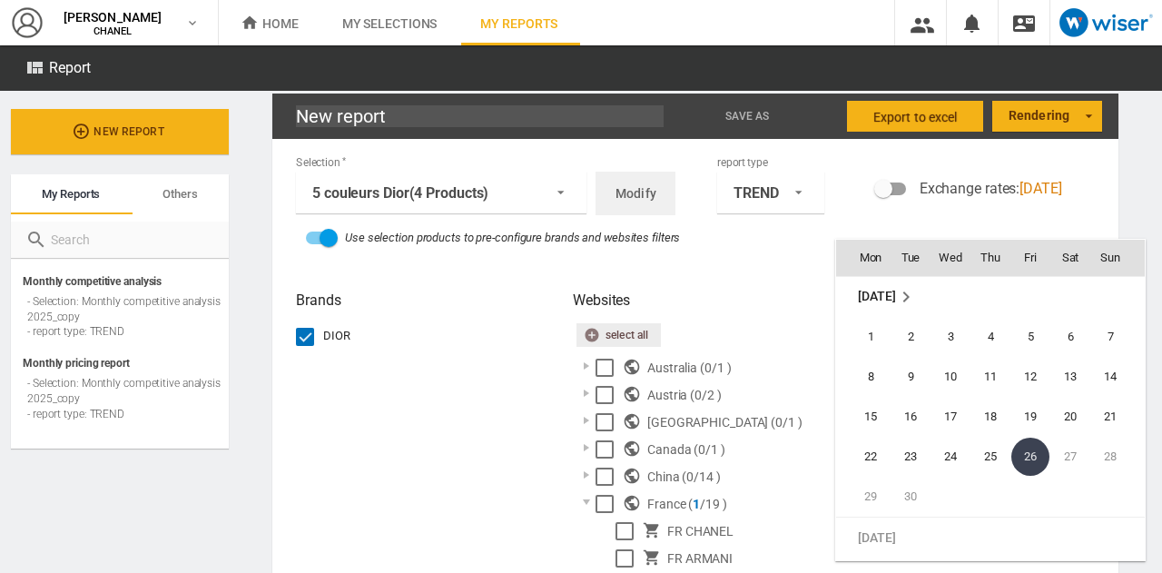
click at [797, 364] on div at bounding box center [581, 286] width 1162 height 573
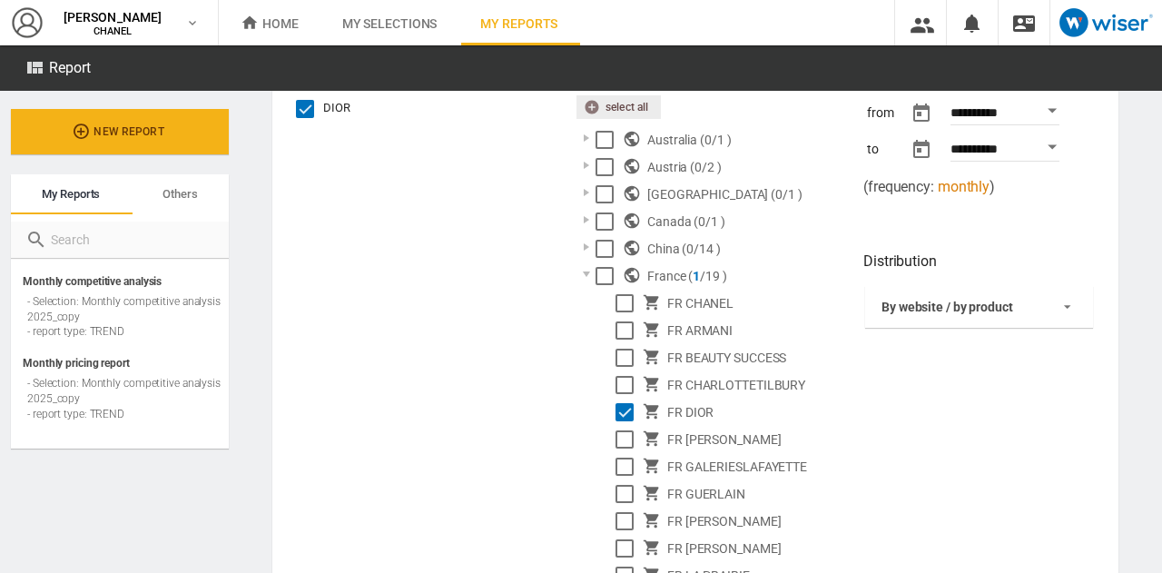
scroll to position [0, 0]
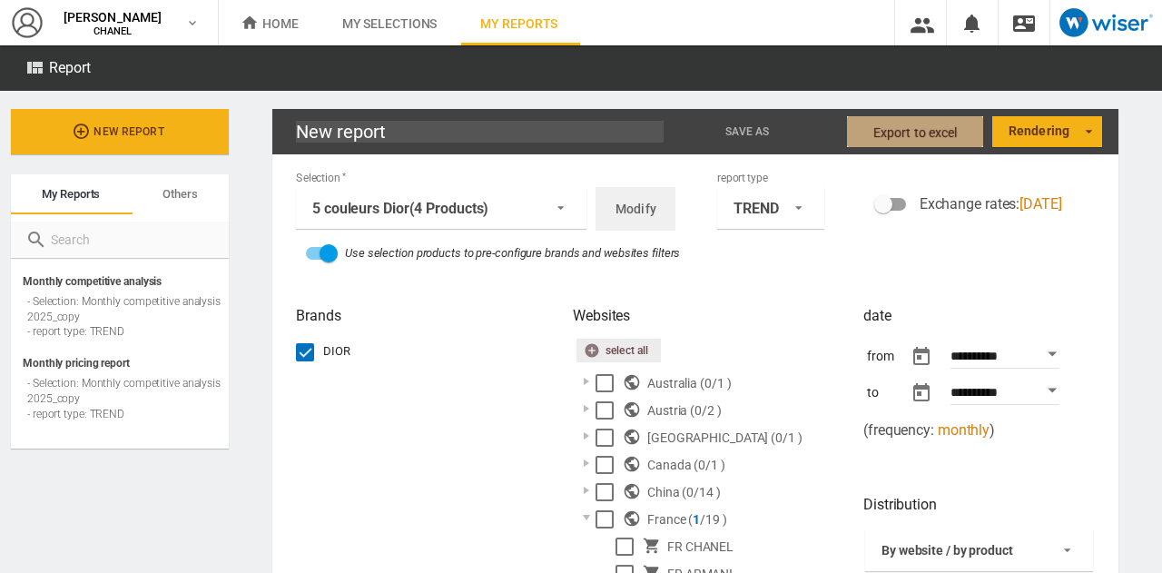
click at [921, 135] on span "Export to Excel" at bounding box center [916, 132] width 84 height 33
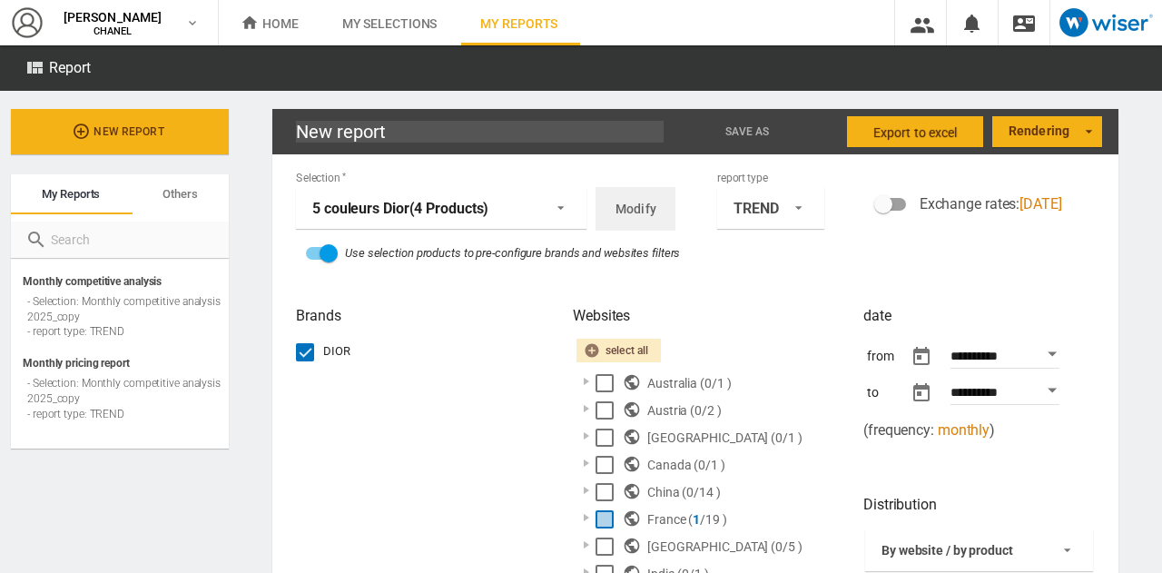
click at [545, 219] on md-select-value "5 couleurs Dior (4 Products)" at bounding box center [441, 208] width 291 height 42
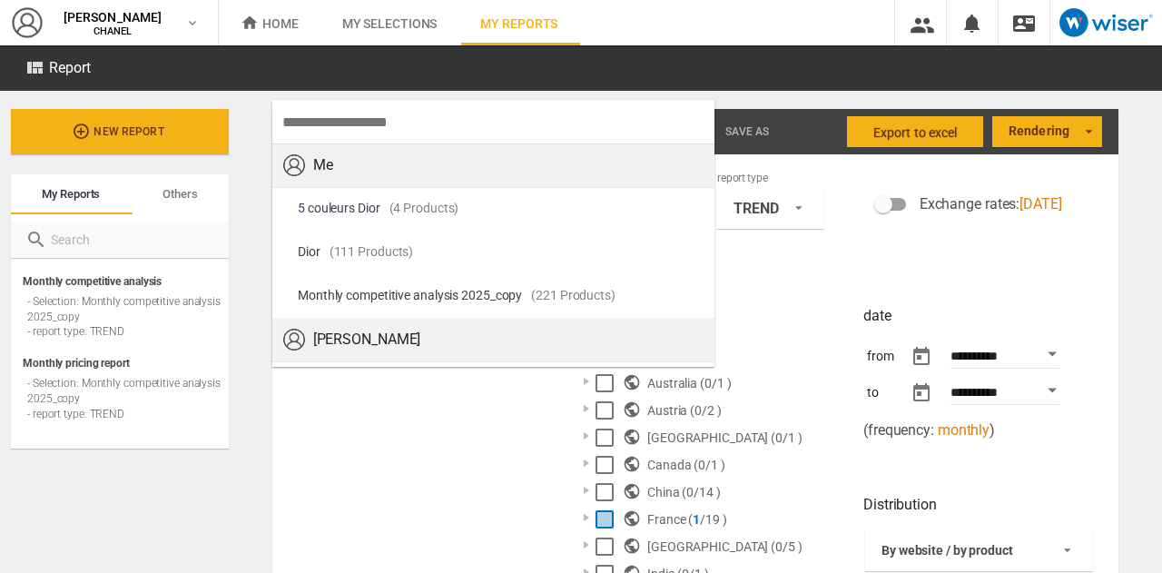
click at [766, 255] on md-backdrop at bounding box center [581, 286] width 1162 height 573
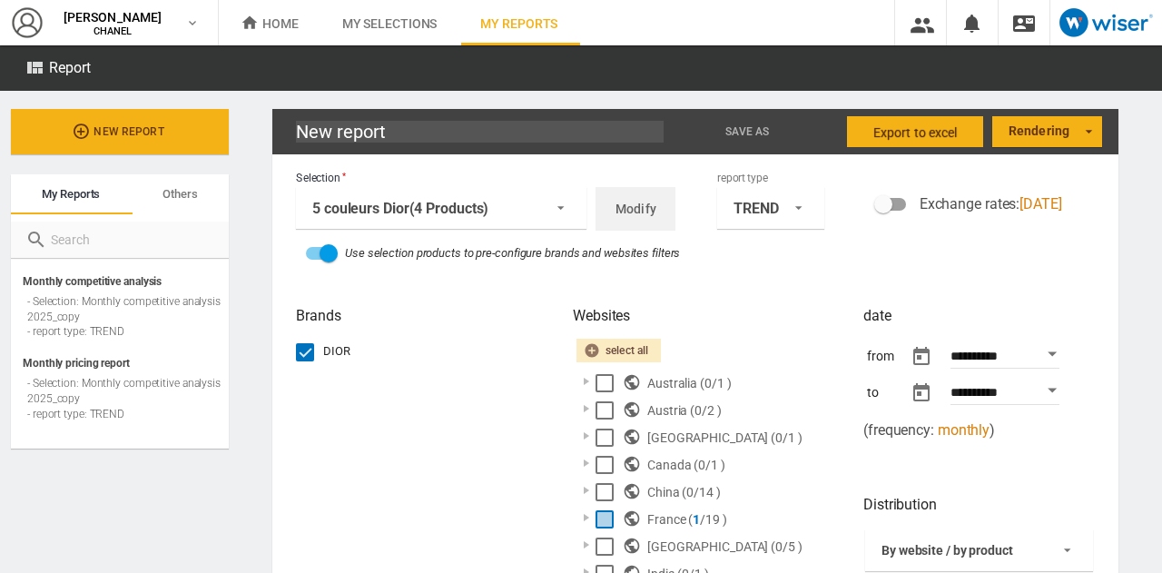
click at [616, 213] on span "Modify" at bounding box center [636, 208] width 41 height 33
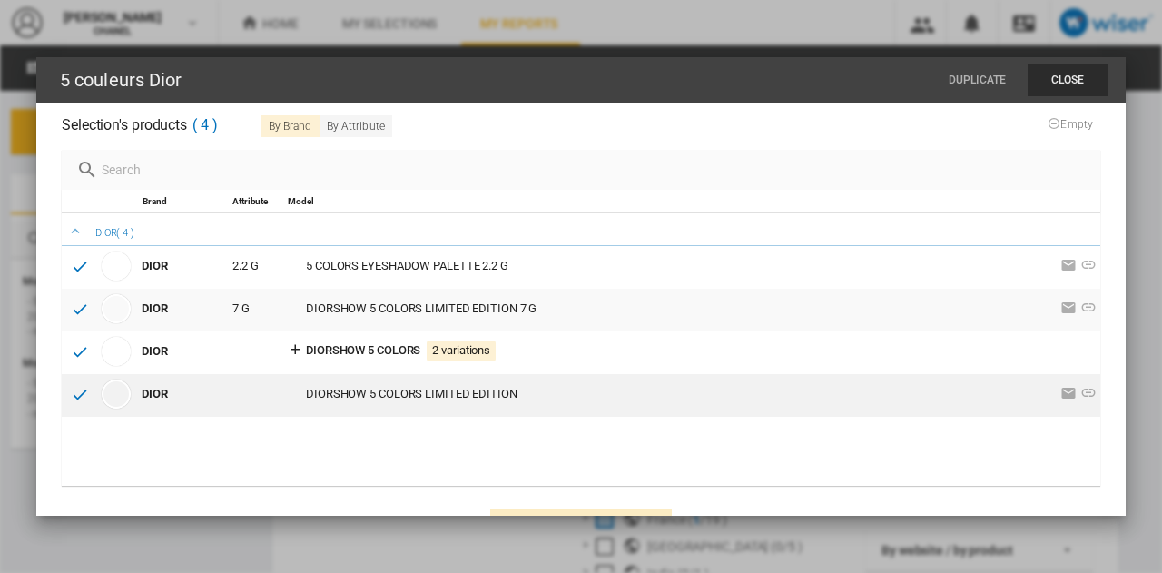
scroll to position [40, 0]
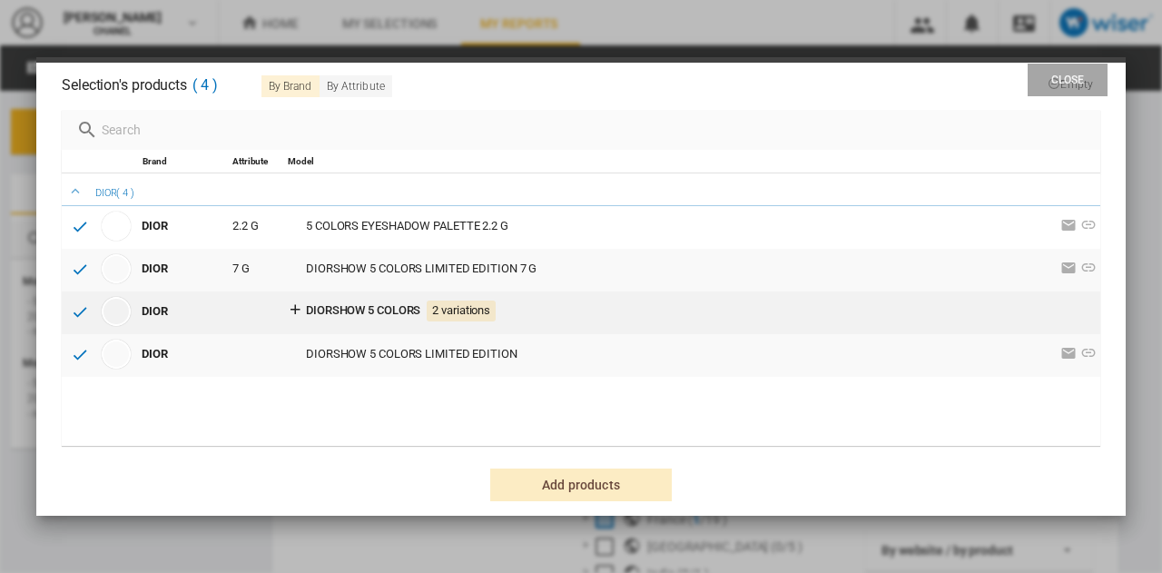
click at [295, 308] on icon at bounding box center [295, 309] width 16 height 16
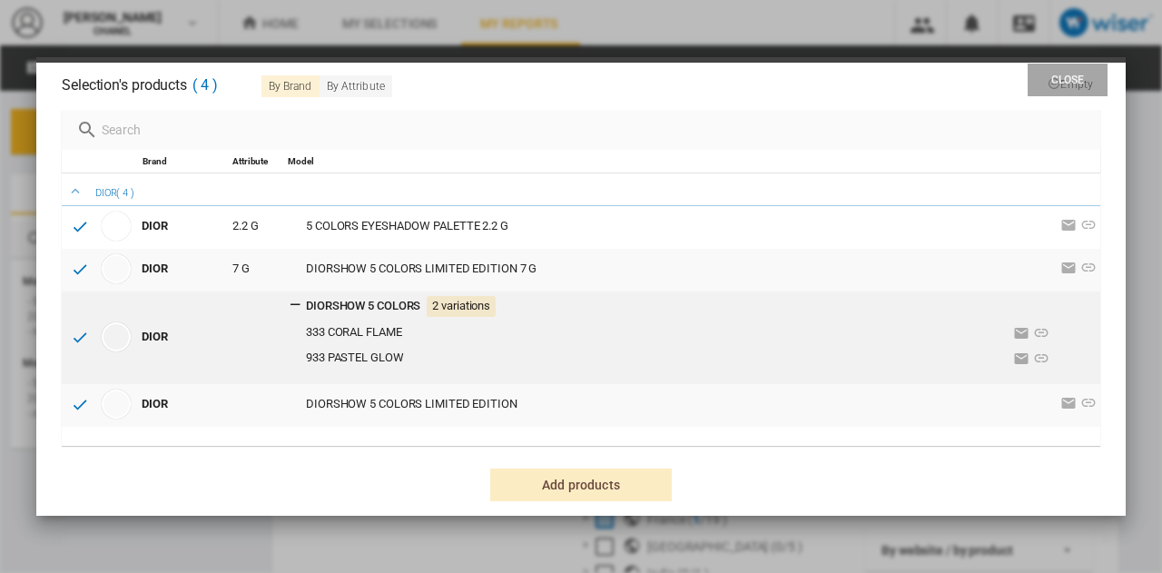
click at [295, 308] on icon at bounding box center [295, 304] width 16 height 16
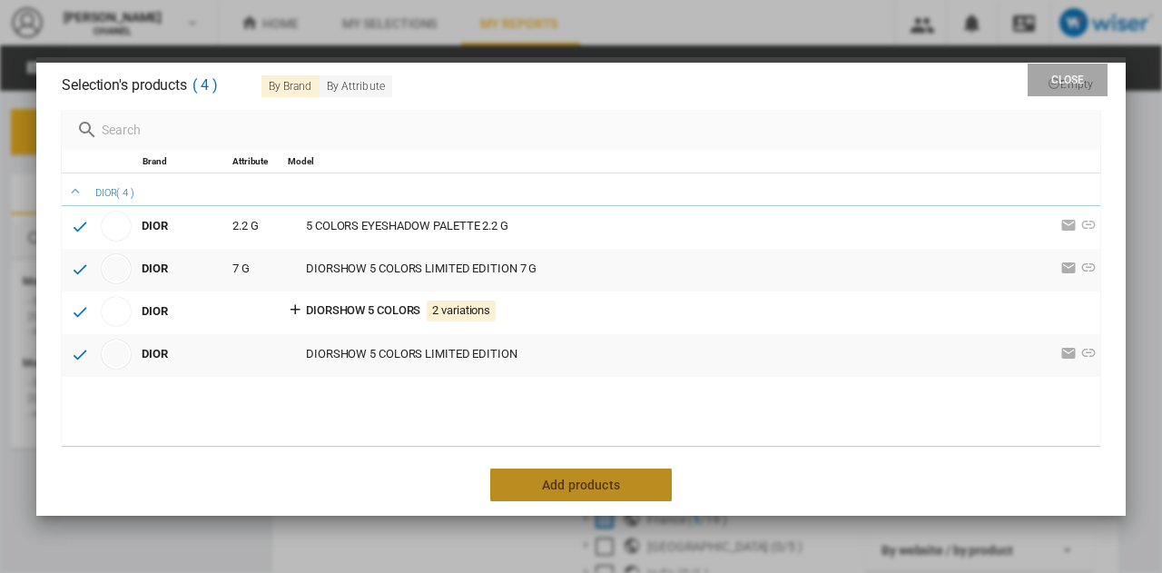
click at [554, 487] on span "Add products" at bounding box center [581, 485] width 107 height 33
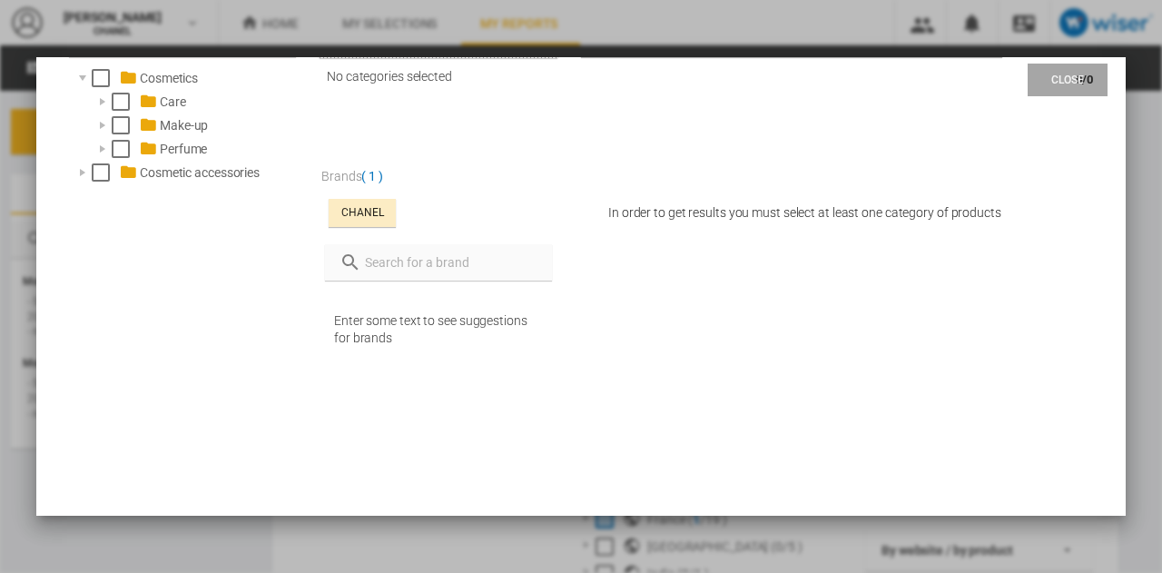
scroll to position [406, 0]
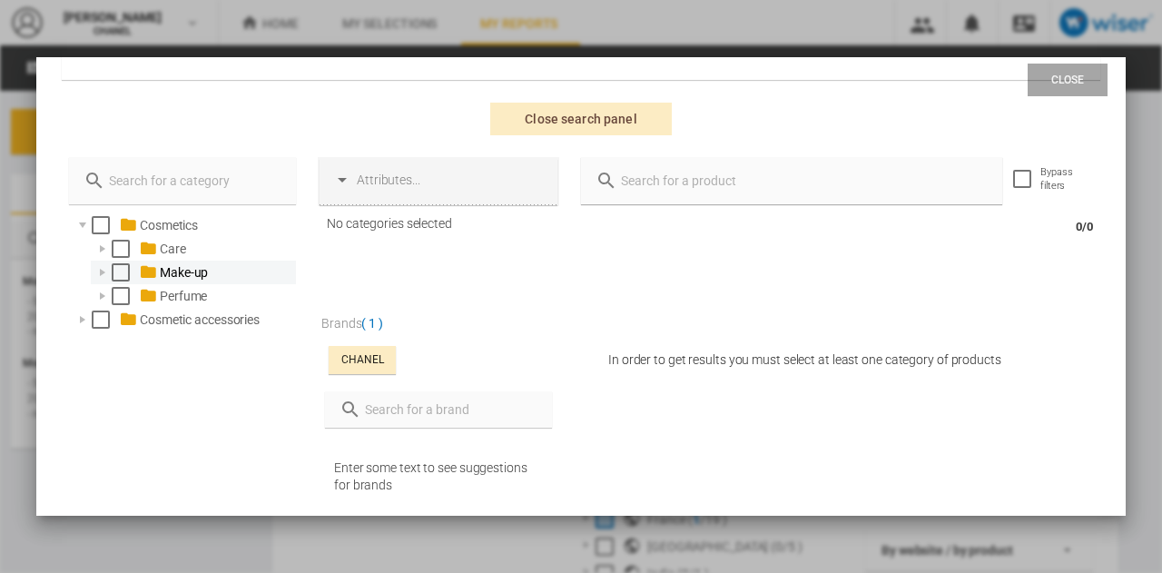
click at [102, 270] on div at bounding box center [103, 272] width 18 height 18
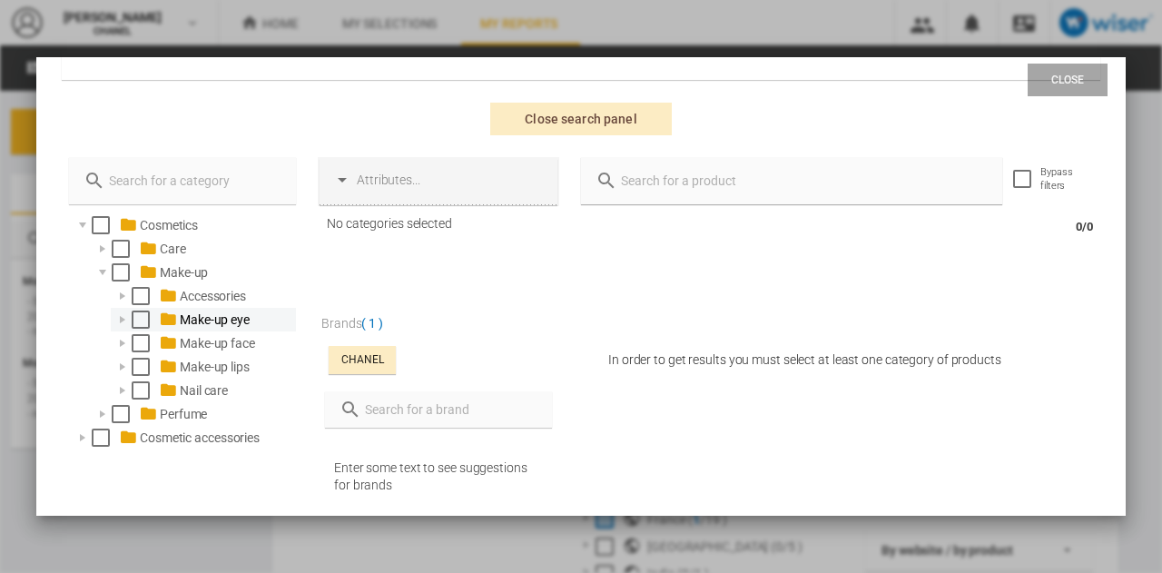
click at [122, 319] on div at bounding box center [123, 320] width 18 height 18
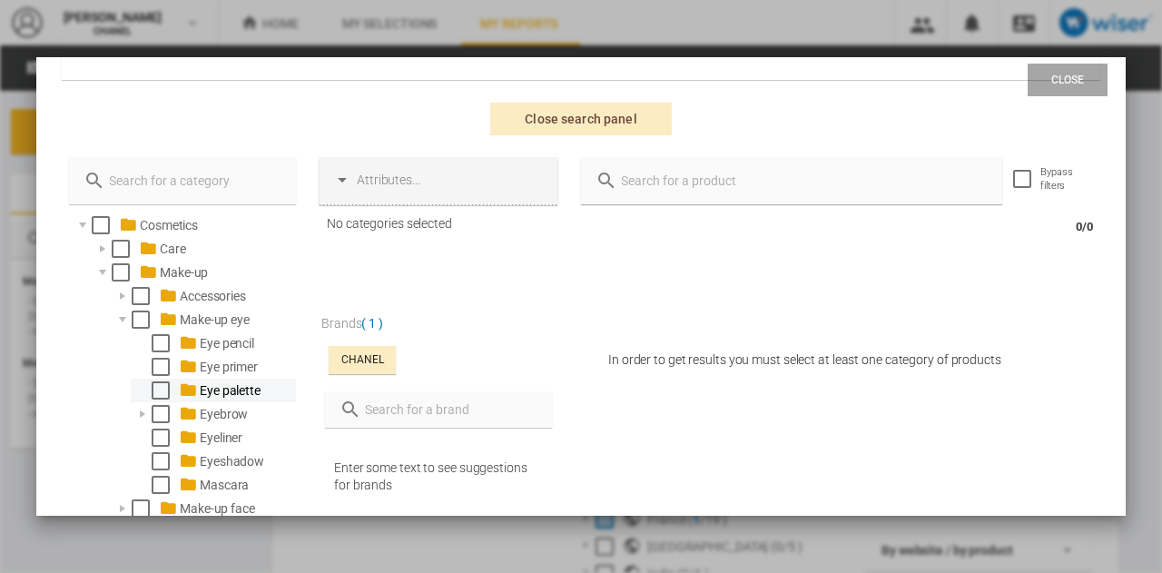
click at [158, 388] on div "Select" at bounding box center [161, 390] width 18 height 18
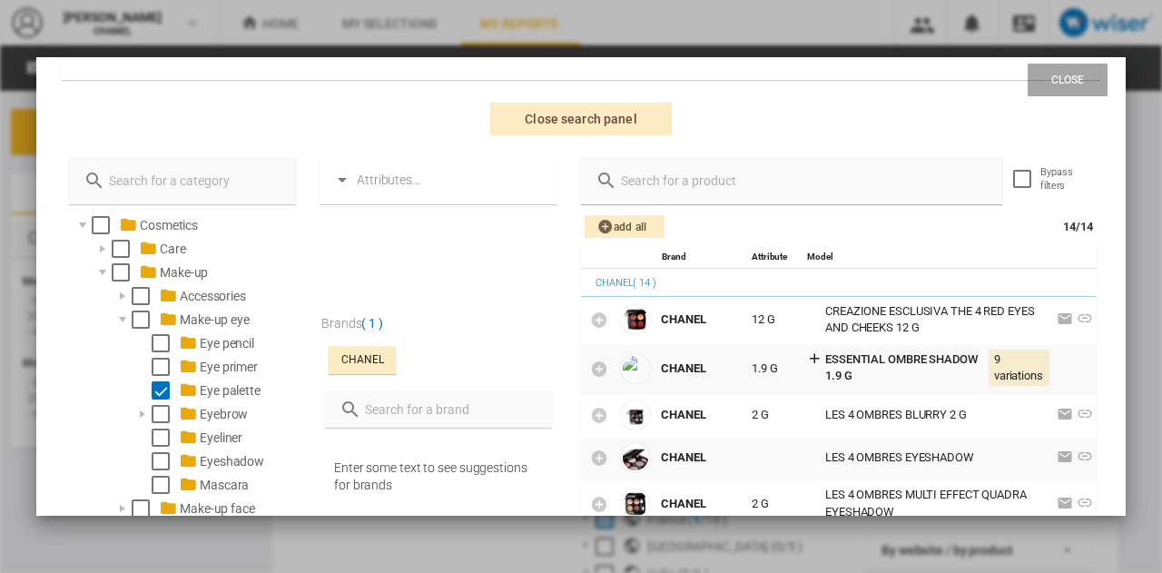
click at [382, 397] on input "text" at bounding box center [449, 409] width 176 height 25
type input "dior"
click at [335, 469] on div at bounding box center [334, 469] width 18 height 18
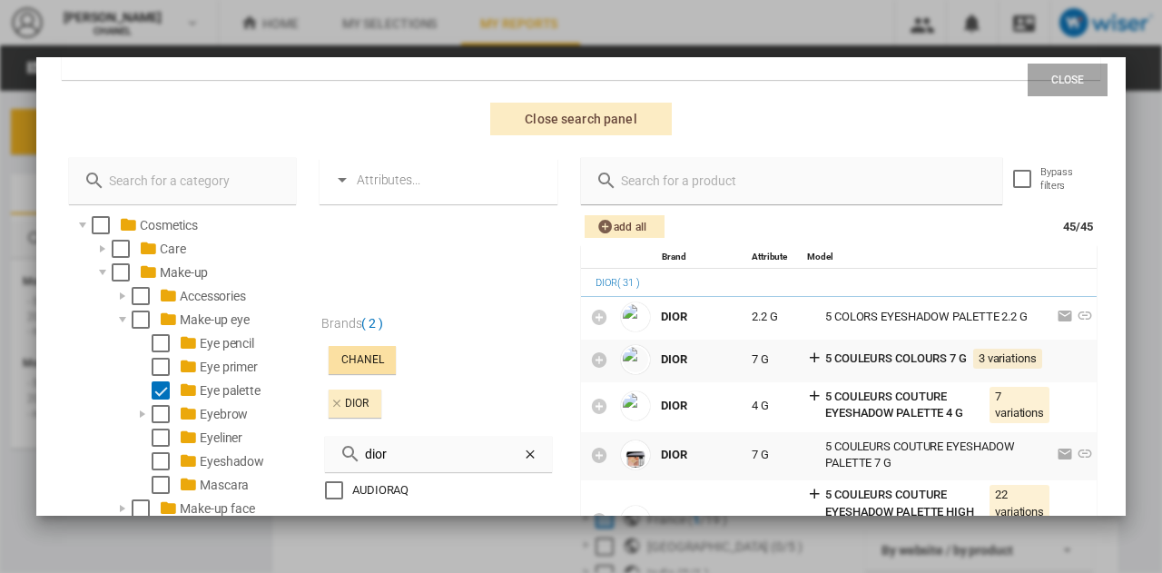
click at [363, 349] on div "CHANEL" at bounding box center [362, 360] width 67 height 28
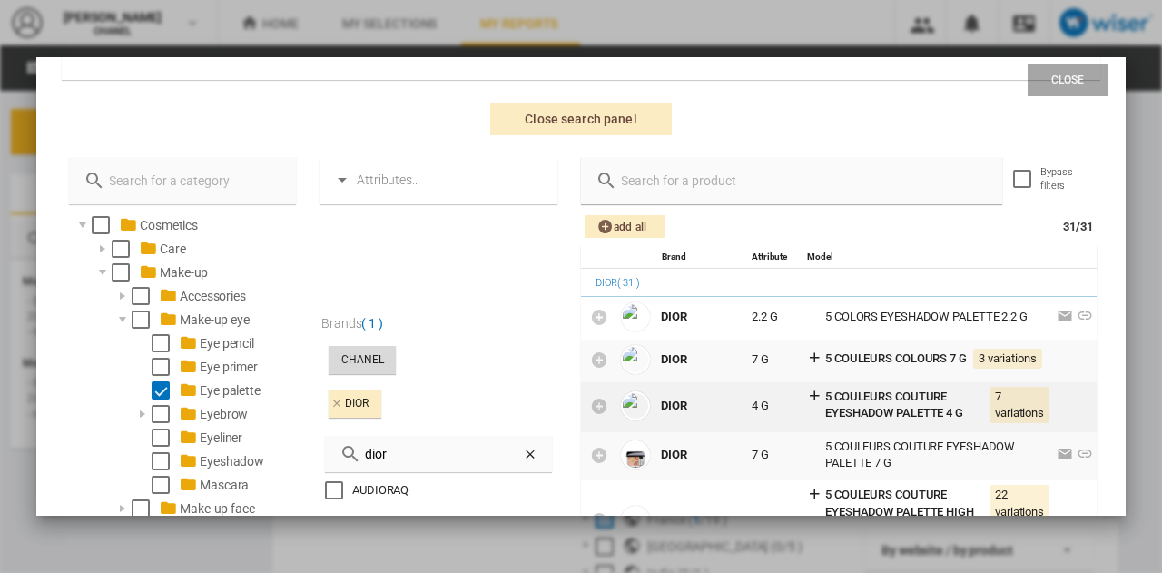
click at [813, 400] on icon at bounding box center [814, 395] width 16 height 16
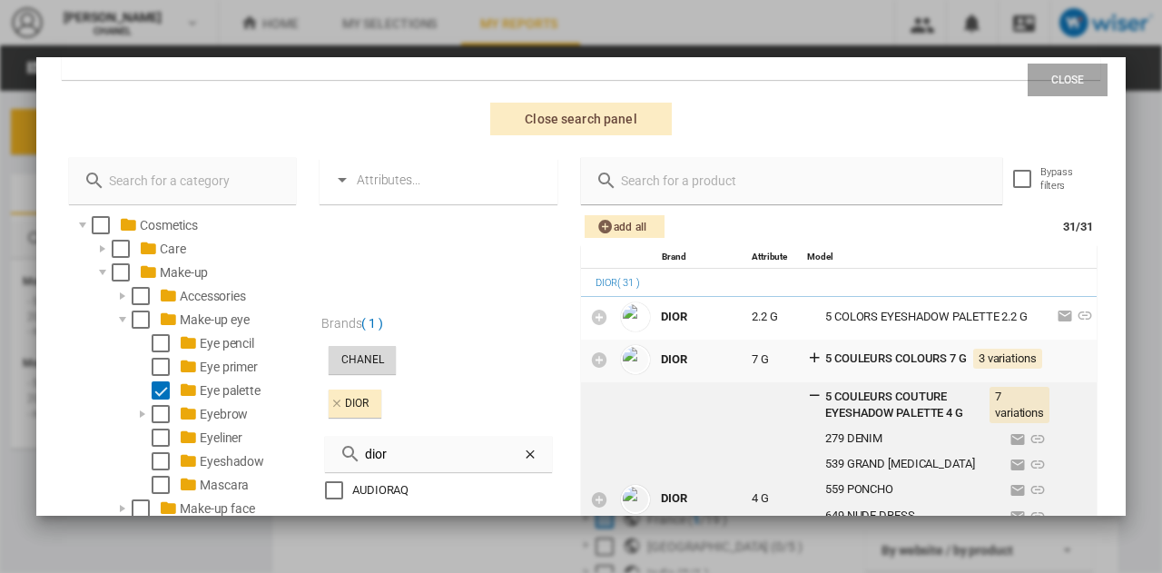
click at [813, 400] on icon at bounding box center [814, 395] width 16 height 16
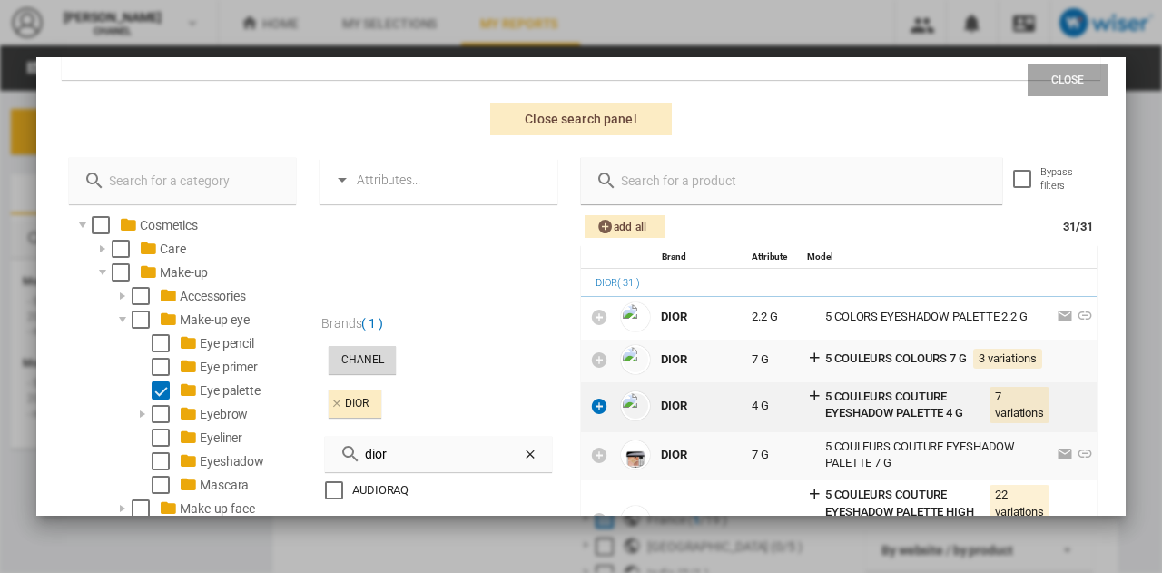
click at [590, 403] on icon at bounding box center [599, 406] width 18 height 18
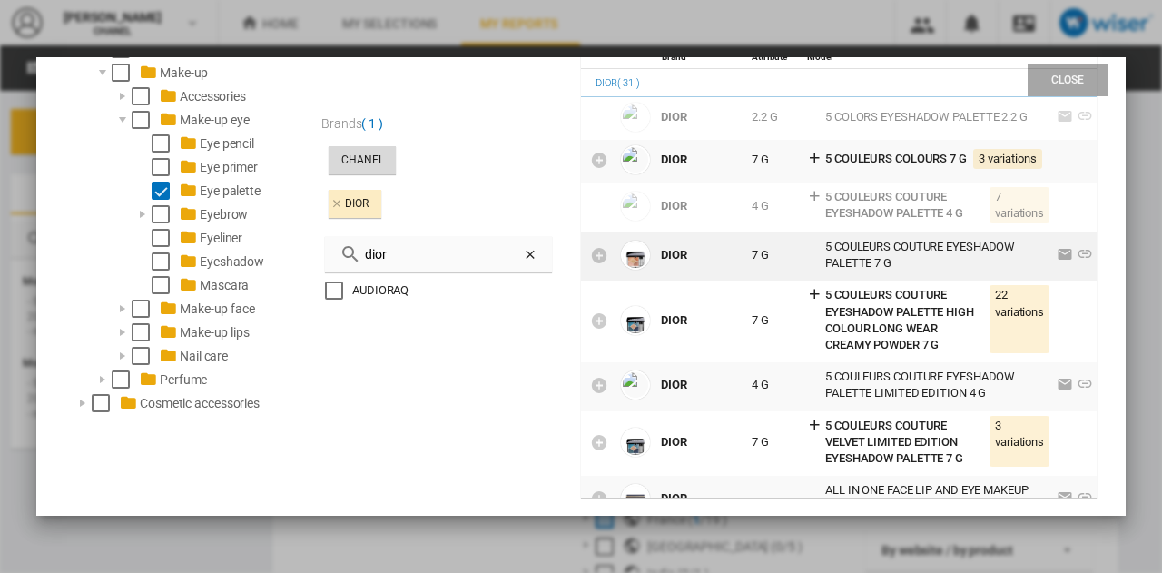
scroll to position [371, 0]
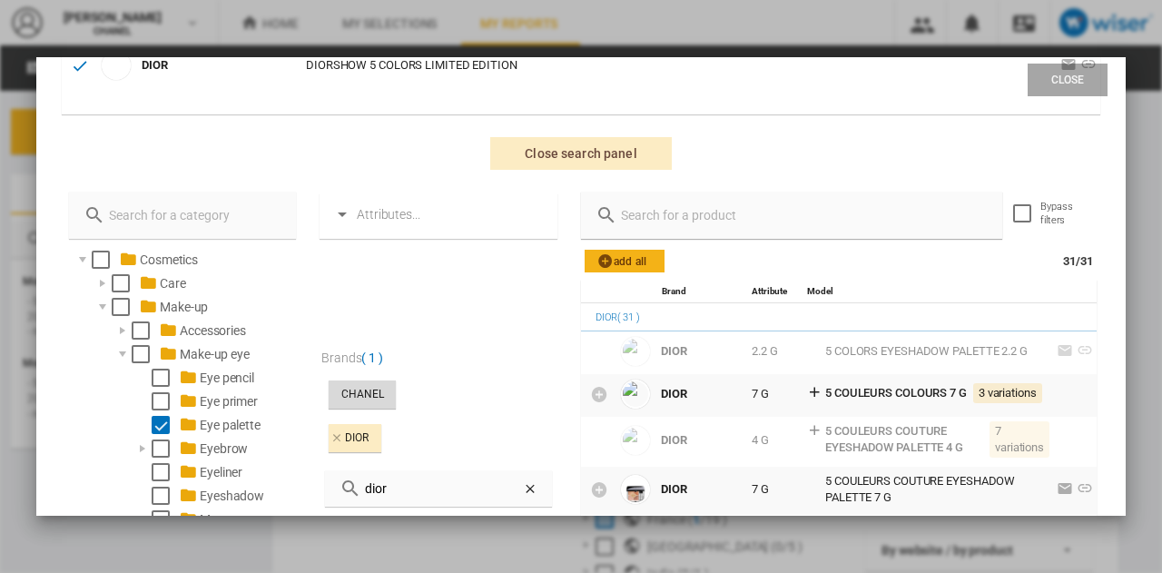
click at [641, 253] on span "Add all" at bounding box center [625, 261] width 58 height 23
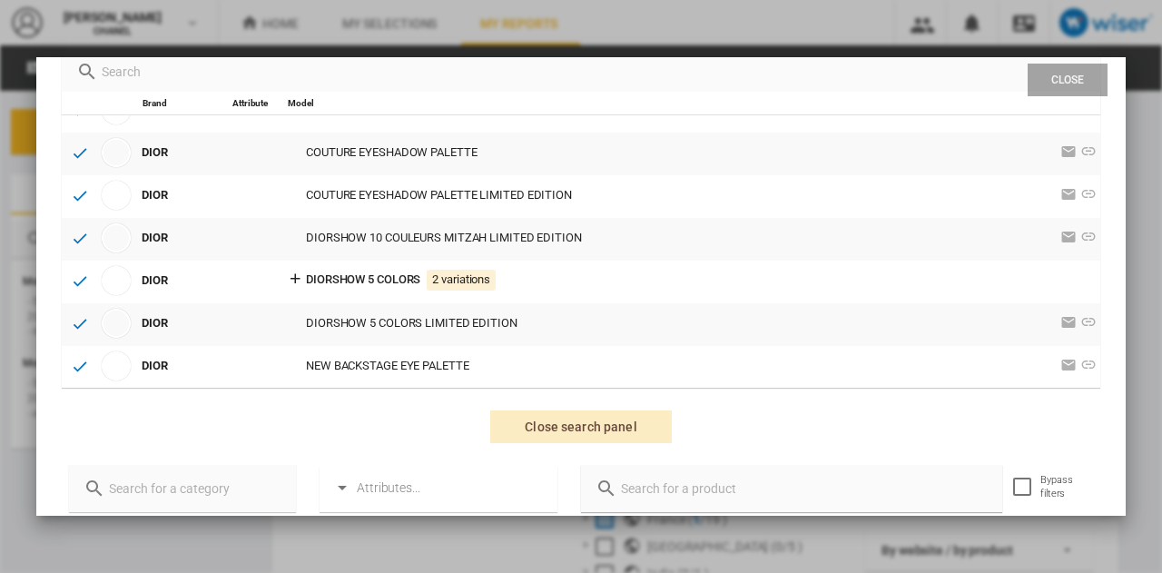
scroll to position [99, 0]
click at [1071, 80] on button "Close" at bounding box center [1068, 80] width 80 height 33
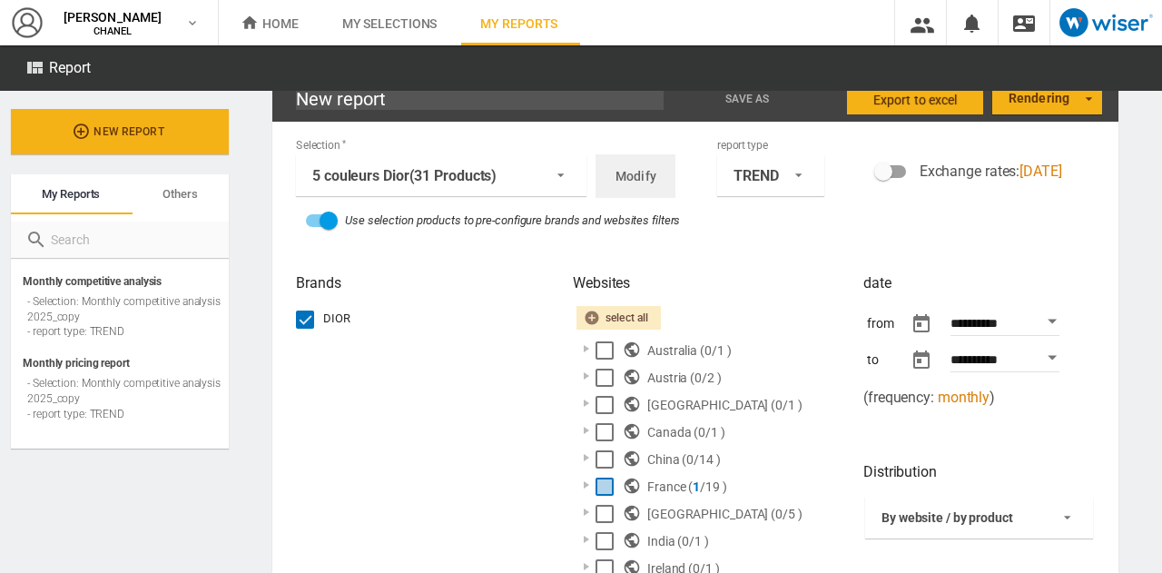
scroll to position [0, 0]
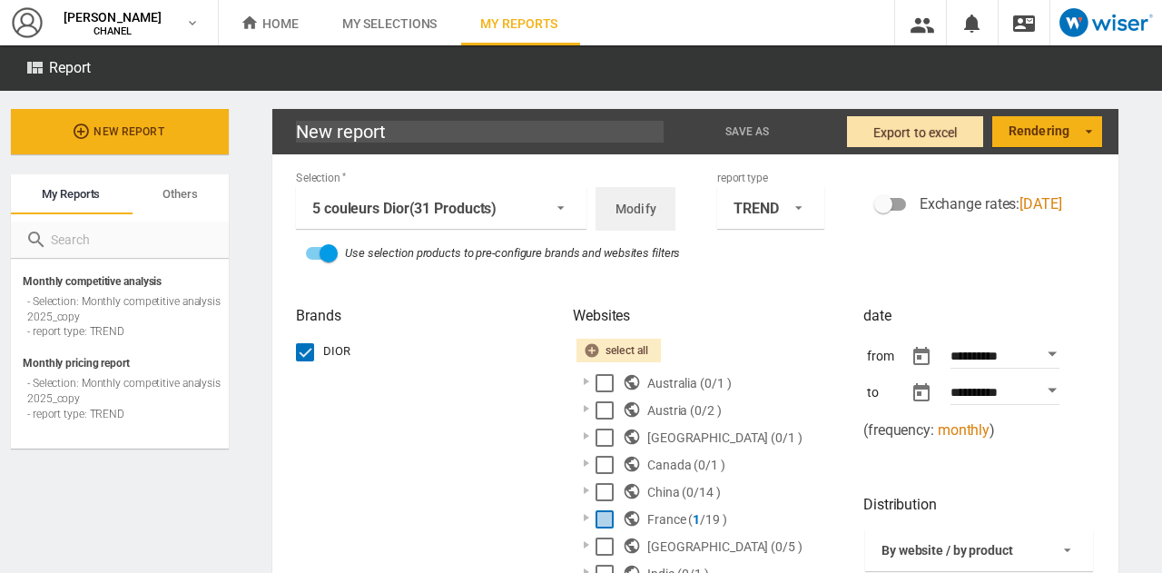
click at [924, 137] on span "Export to Excel" at bounding box center [916, 132] width 84 height 33
click at [942, 435] on span "monthly" at bounding box center [964, 429] width 52 height 17
